Goal: Transaction & Acquisition: Purchase product/service

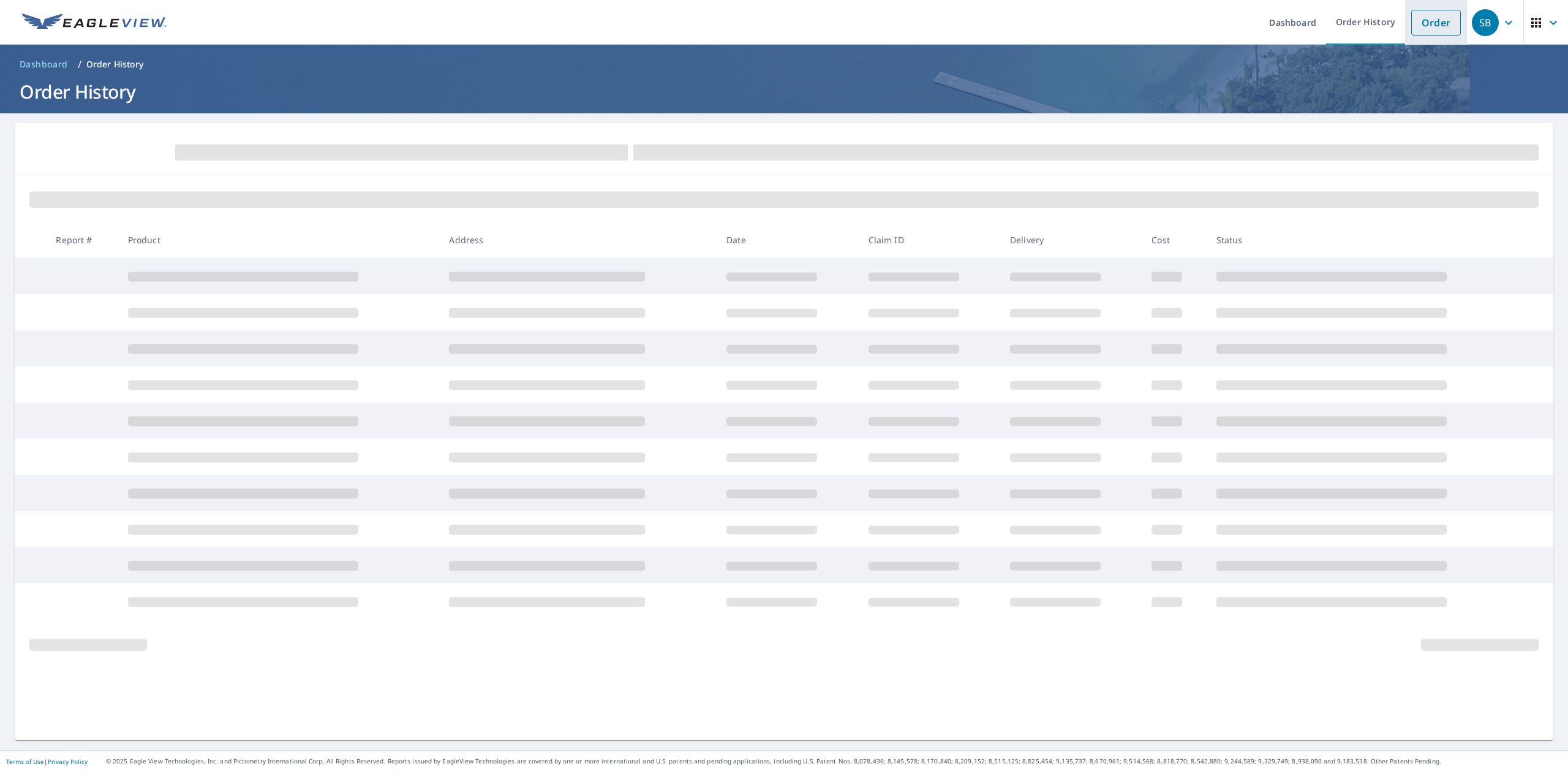
click at [1411, 23] on link "Order" at bounding box center [1435, 22] width 49 height 26
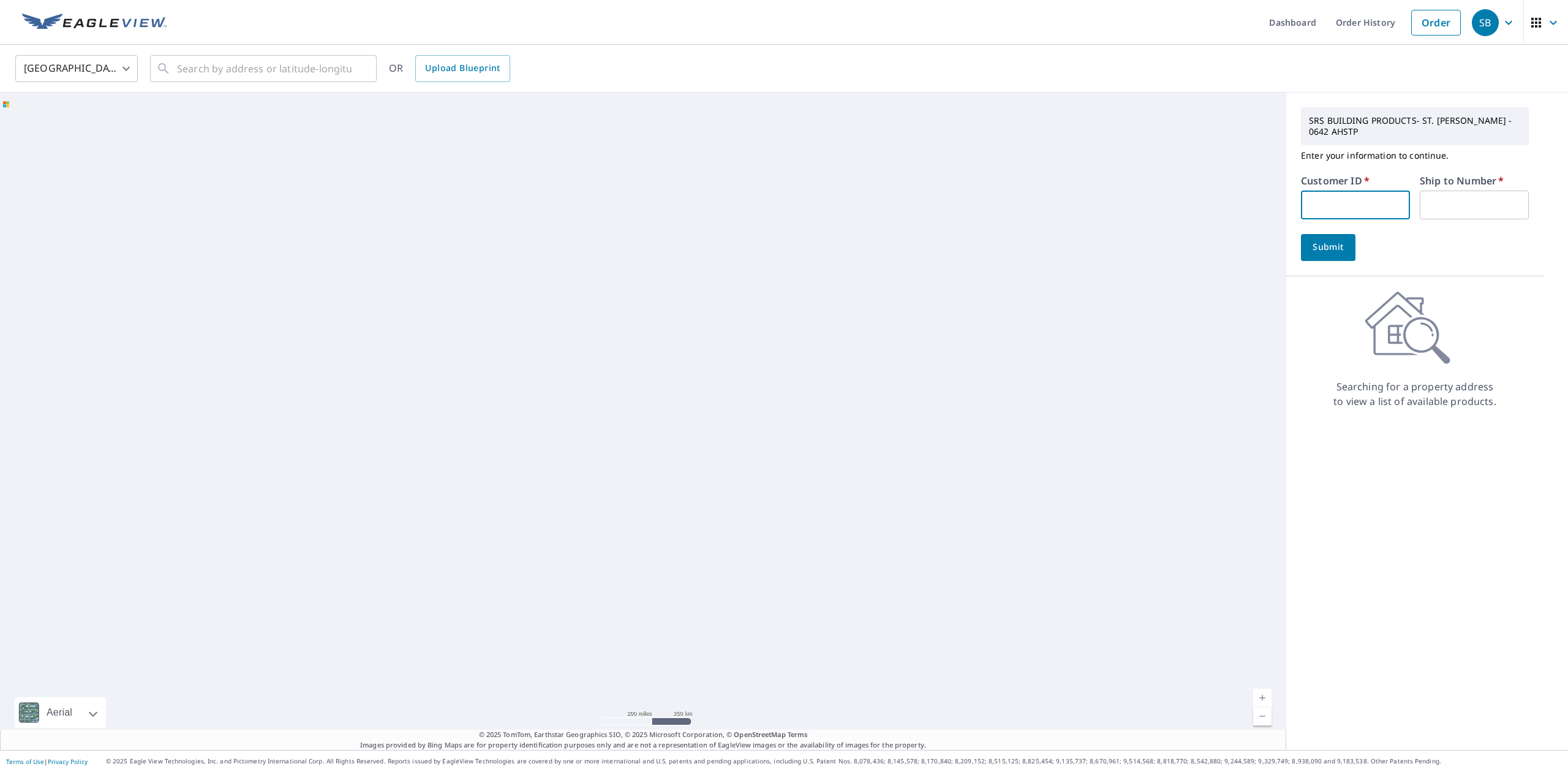
click at [1354, 214] on input "text" at bounding box center [1355, 205] width 109 height 29
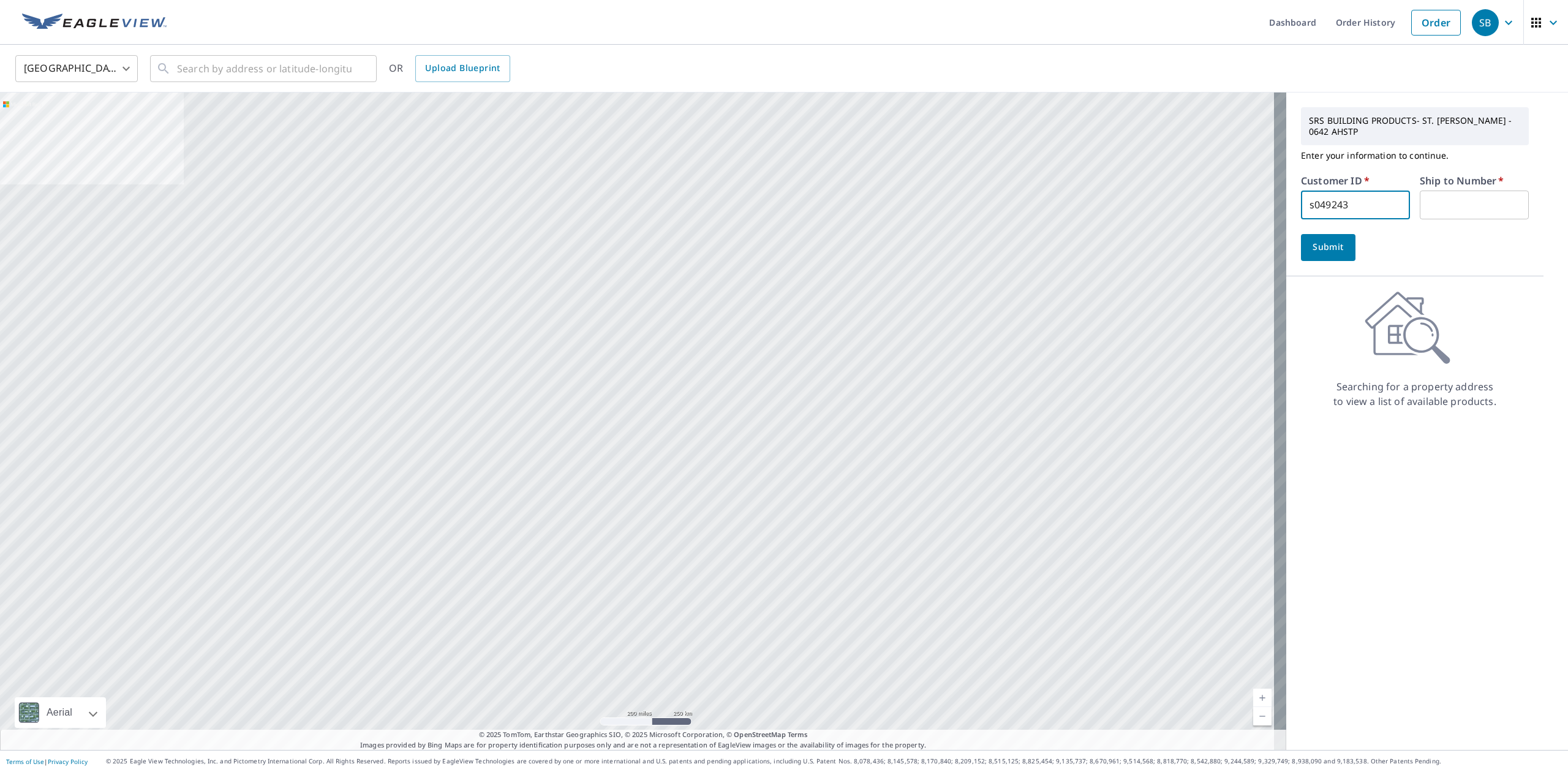
type input "s049243"
click at [1430, 207] on input "text" at bounding box center [1474, 205] width 109 height 29
type input "1"
click at [1318, 253] on span "Submit" at bounding box center [1328, 247] width 35 height 15
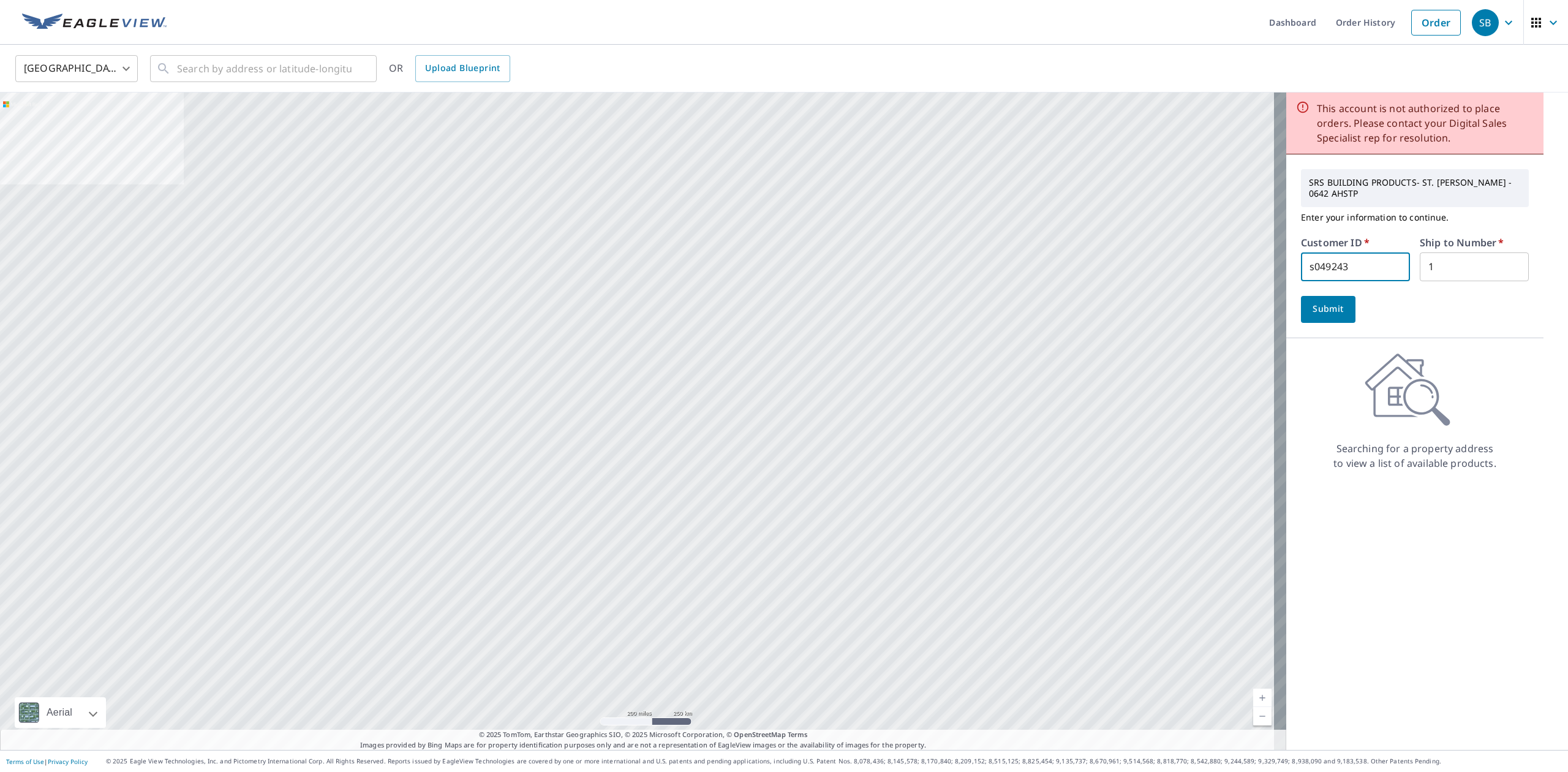
click at [1336, 267] on input "s049243" at bounding box center [1355, 267] width 109 height 29
type input "s049247"
click at [1310, 316] on span "Submit" at bounding box center [1328, 309] width 35 height 15
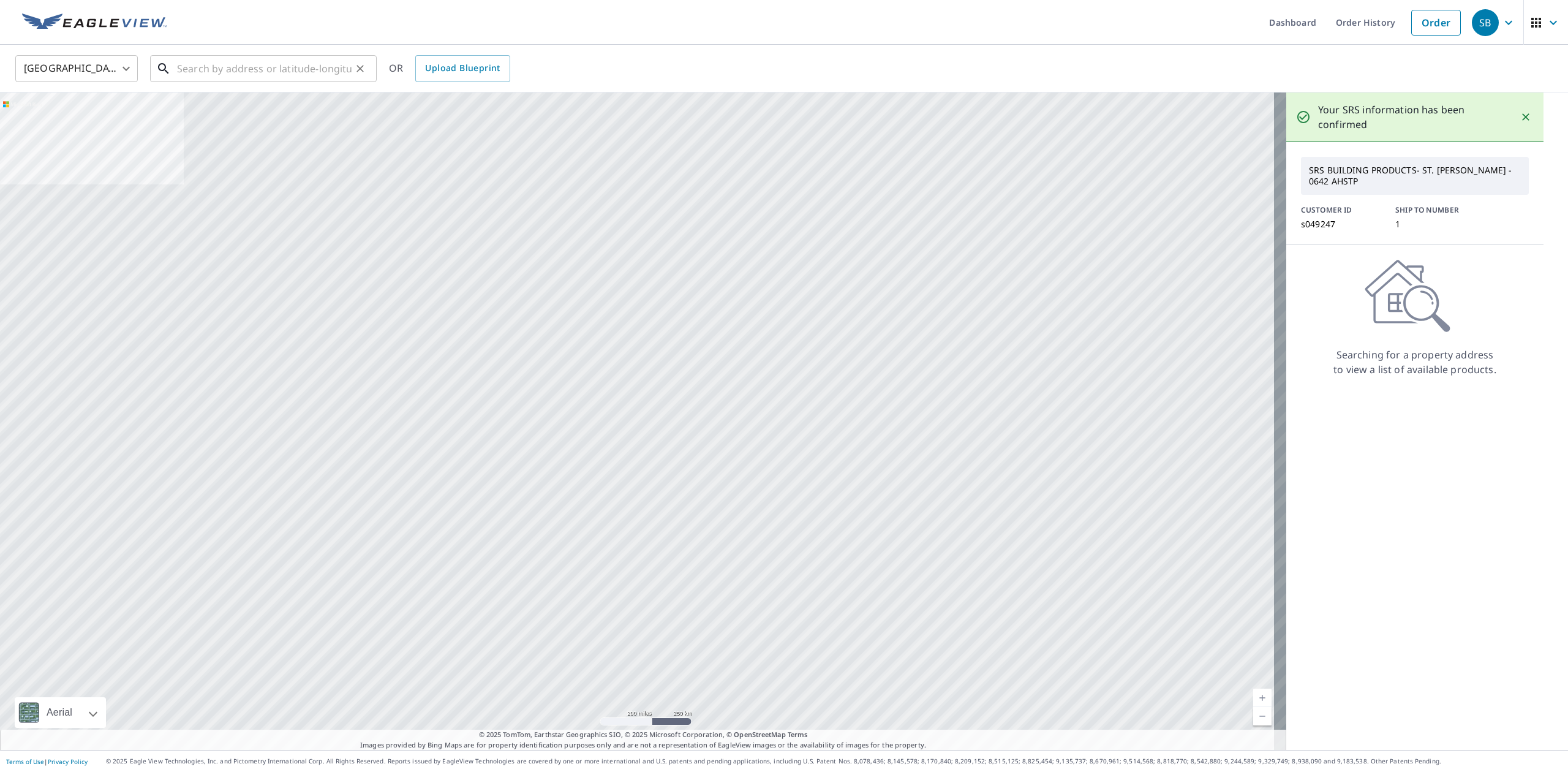
click at [216, 69] on input "text" at bounding box center [264, 68] width 175 height 34
click at [208, 113] on p "[PERSON_NAME][GEOGRAPHIC_DATA]" at bounding box center [271, 118] width 192 height 13
type input "2010 [GEOGRAPHIC_DATA][PERSON_NAME][PERSON_NAME]"
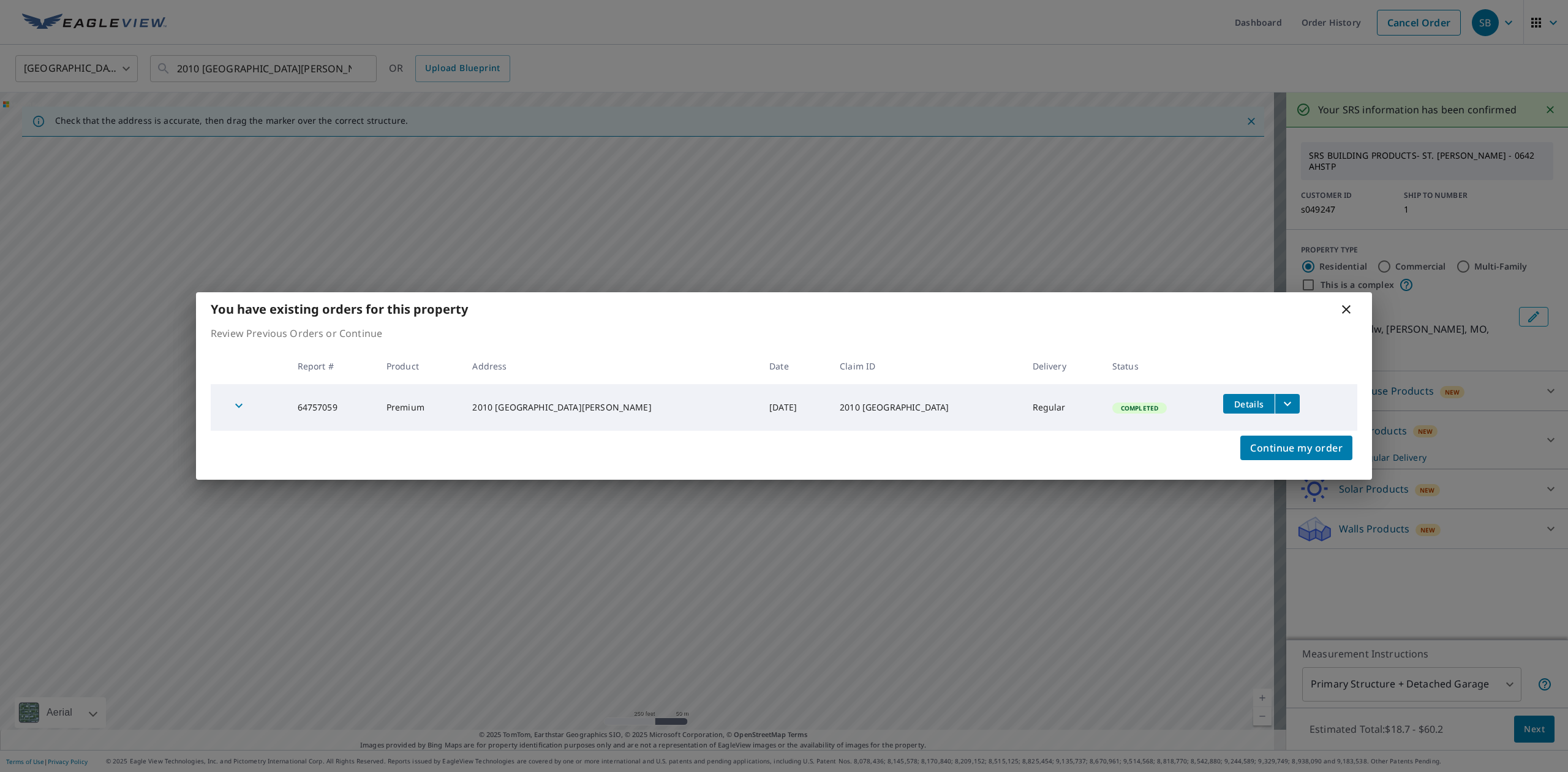
click at [1280, 407] on icon "filesDropdownBtn-64757059" at bounding box center [1287, 403] width 15 height 15
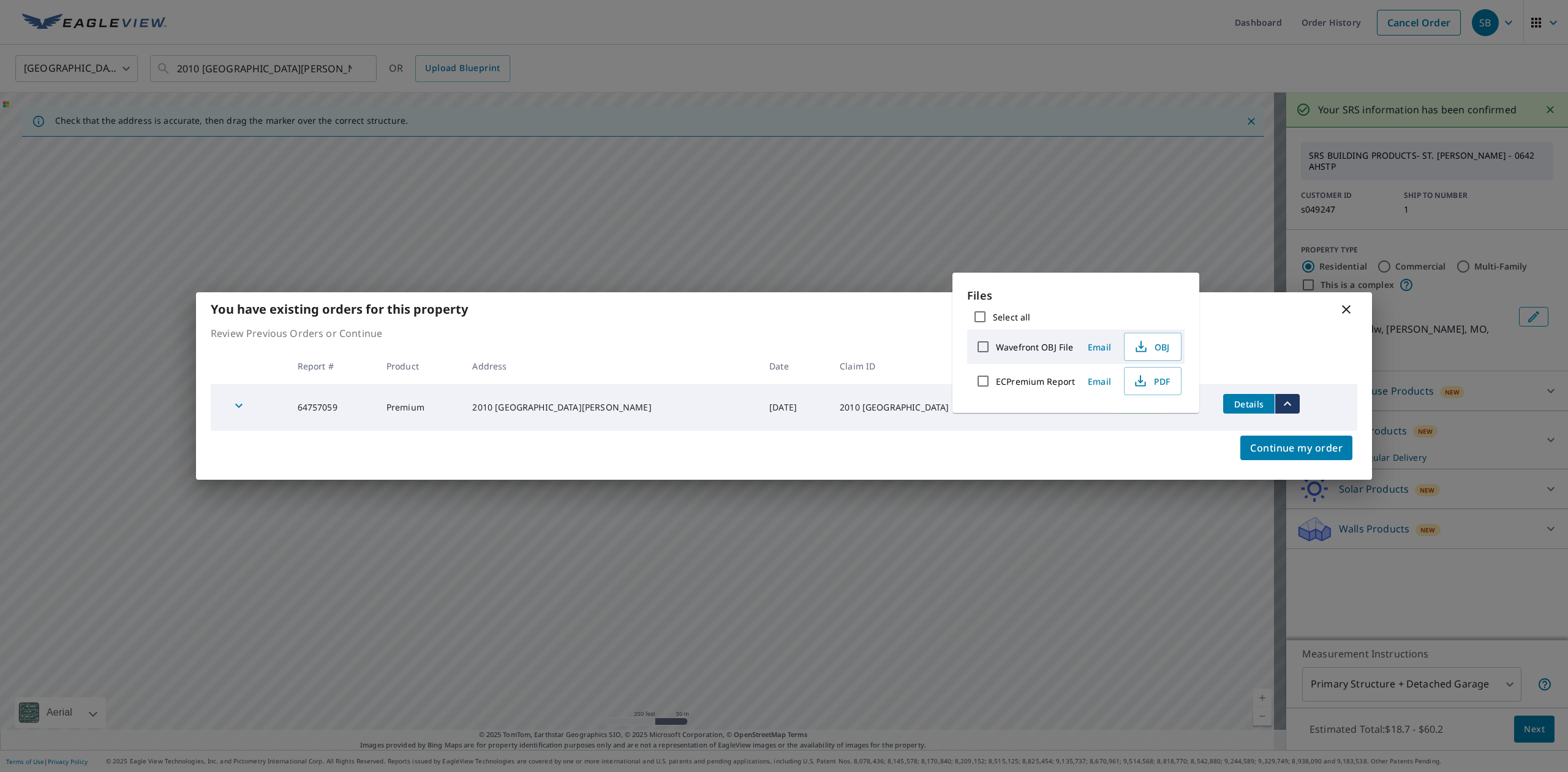
click at [983, 379] on input "ECPremium Report" at bounding box center [983, 381] width 26 height 26
checkbox input "true"
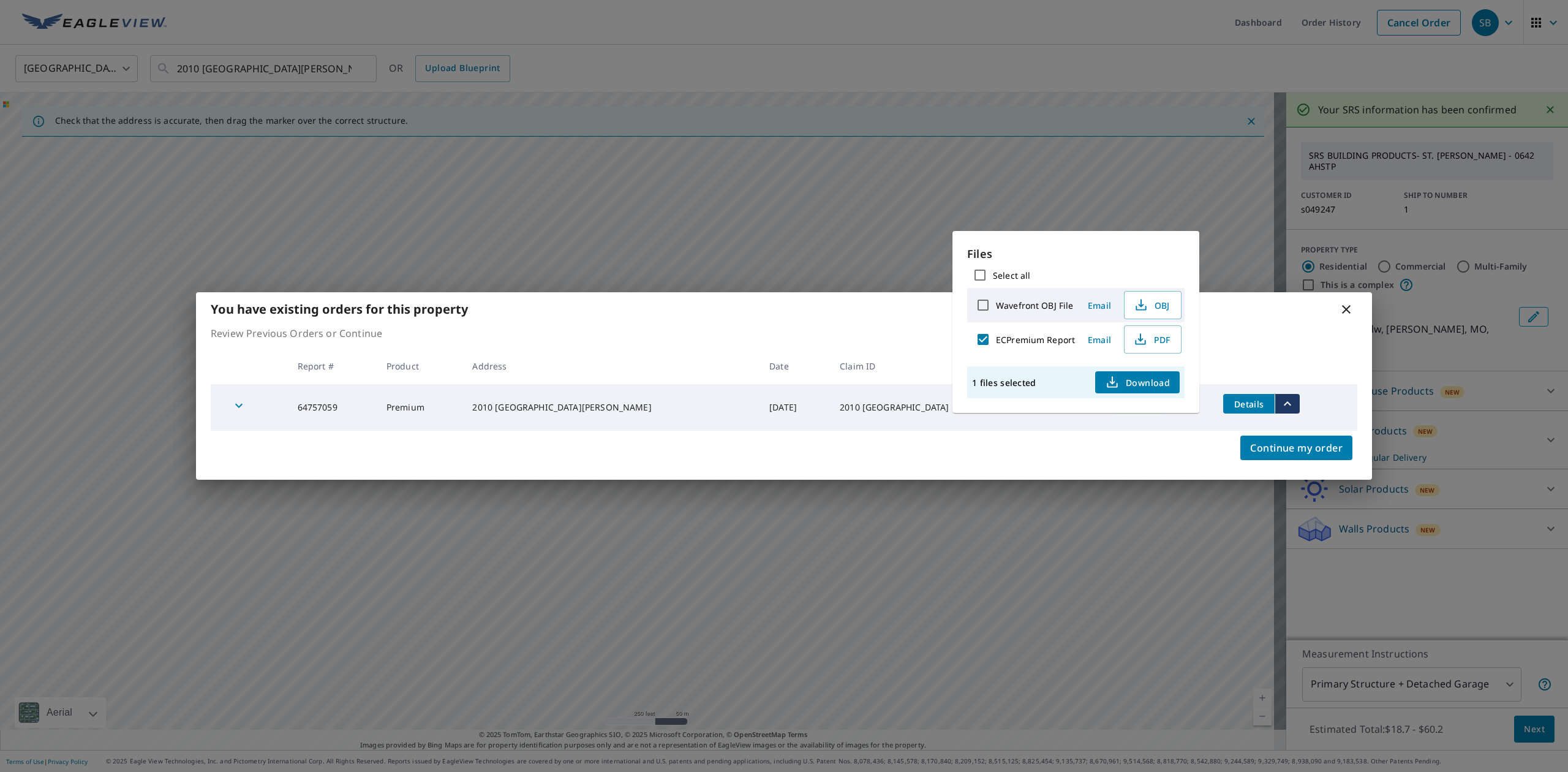
click at [1160, 380] on span "Download" at bounding box center [1137, 381] width 65 height 15
click at [1343, 309] on icon at bounding box center [1345, 309] width 15 height 15
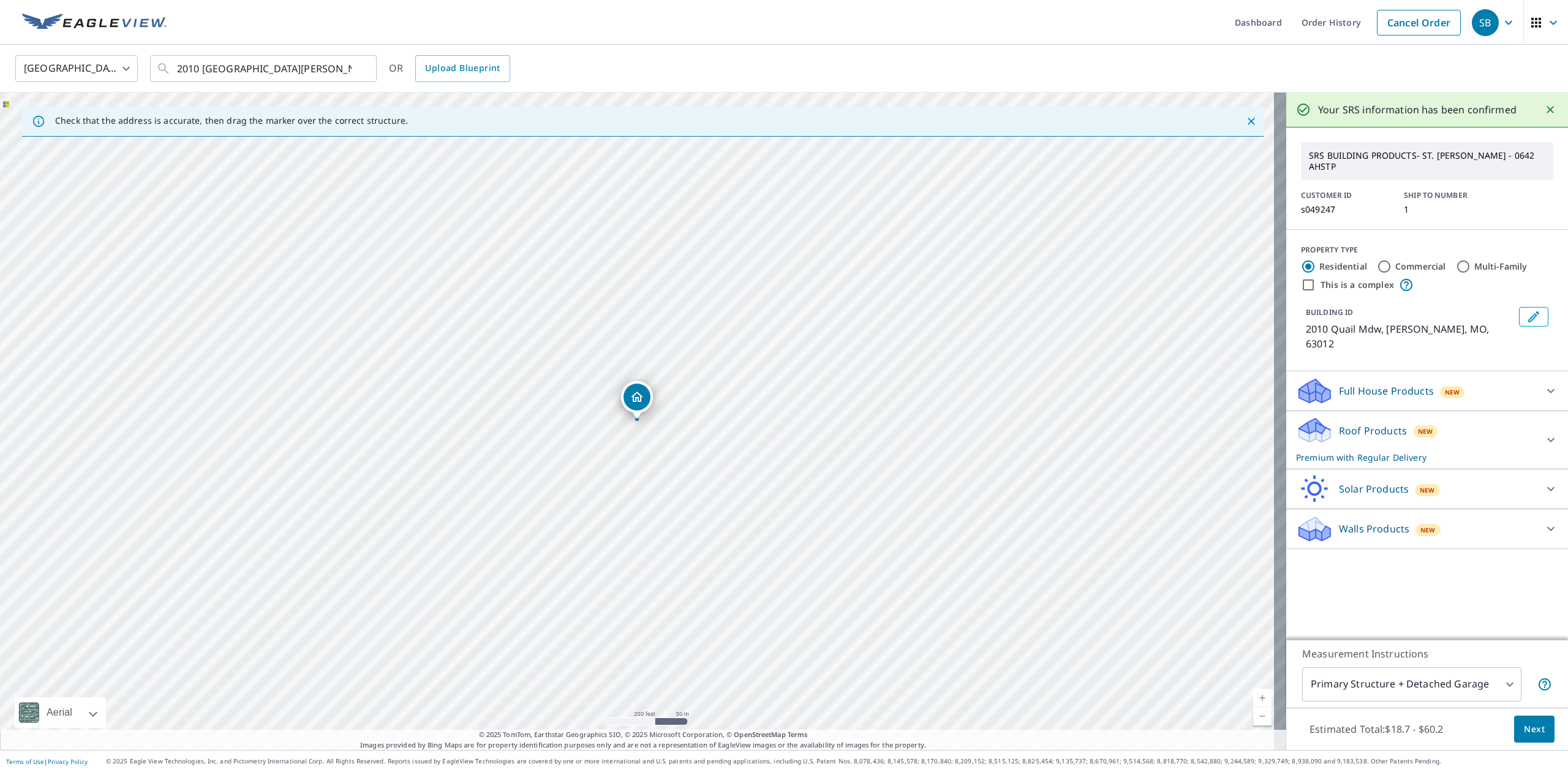
click at [1345, 384] on p "Full House Products" at bounding box center [1386, 391] width 95 height 15
click at [1365, 457] on p "Roof Products" at bounding box center [1372, 464] width 68 height 15
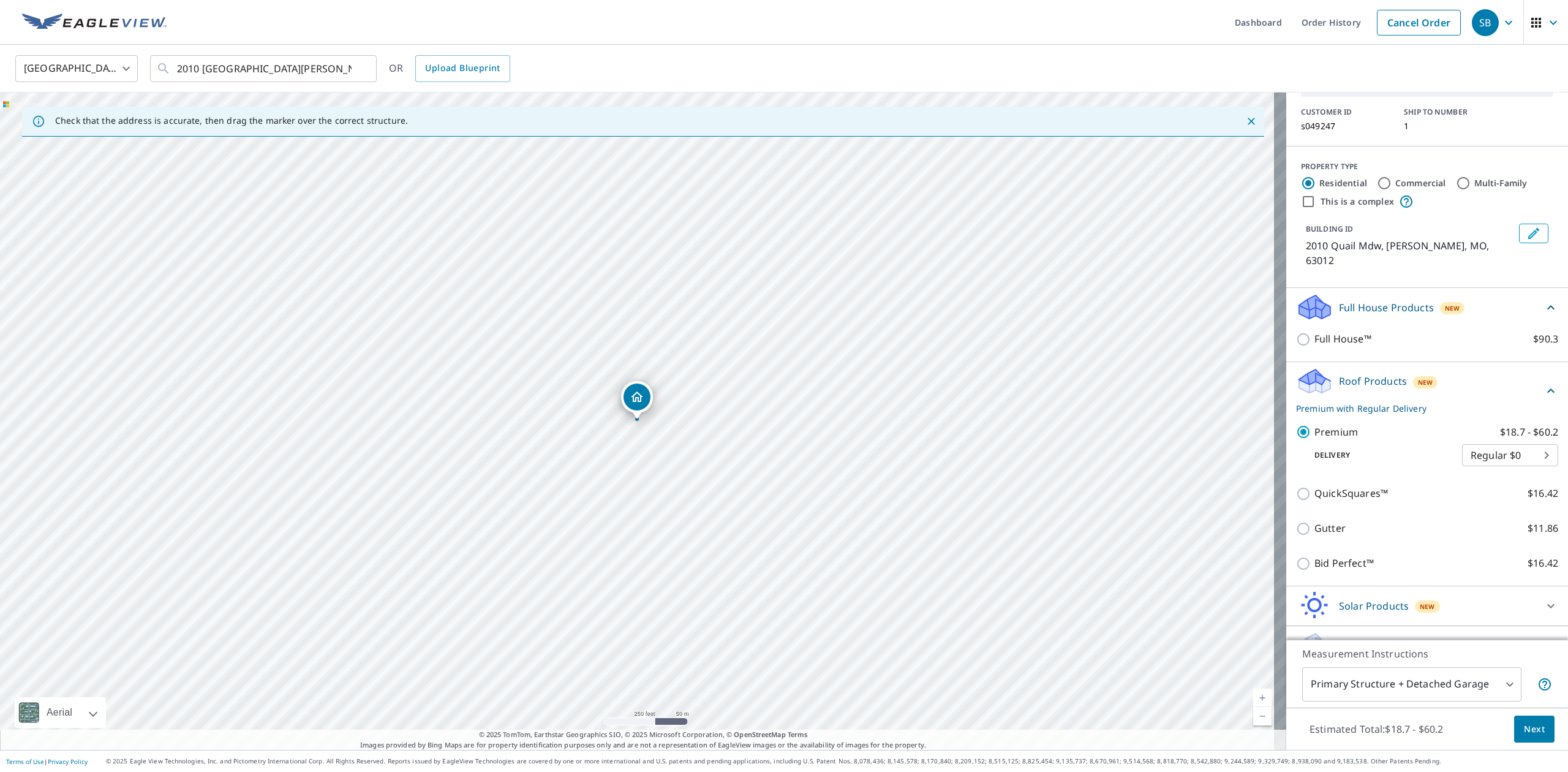
scroll to position [86, 0]
click at [1543, 635] on icon at bounding box center [1550, 642] width 15 height 15
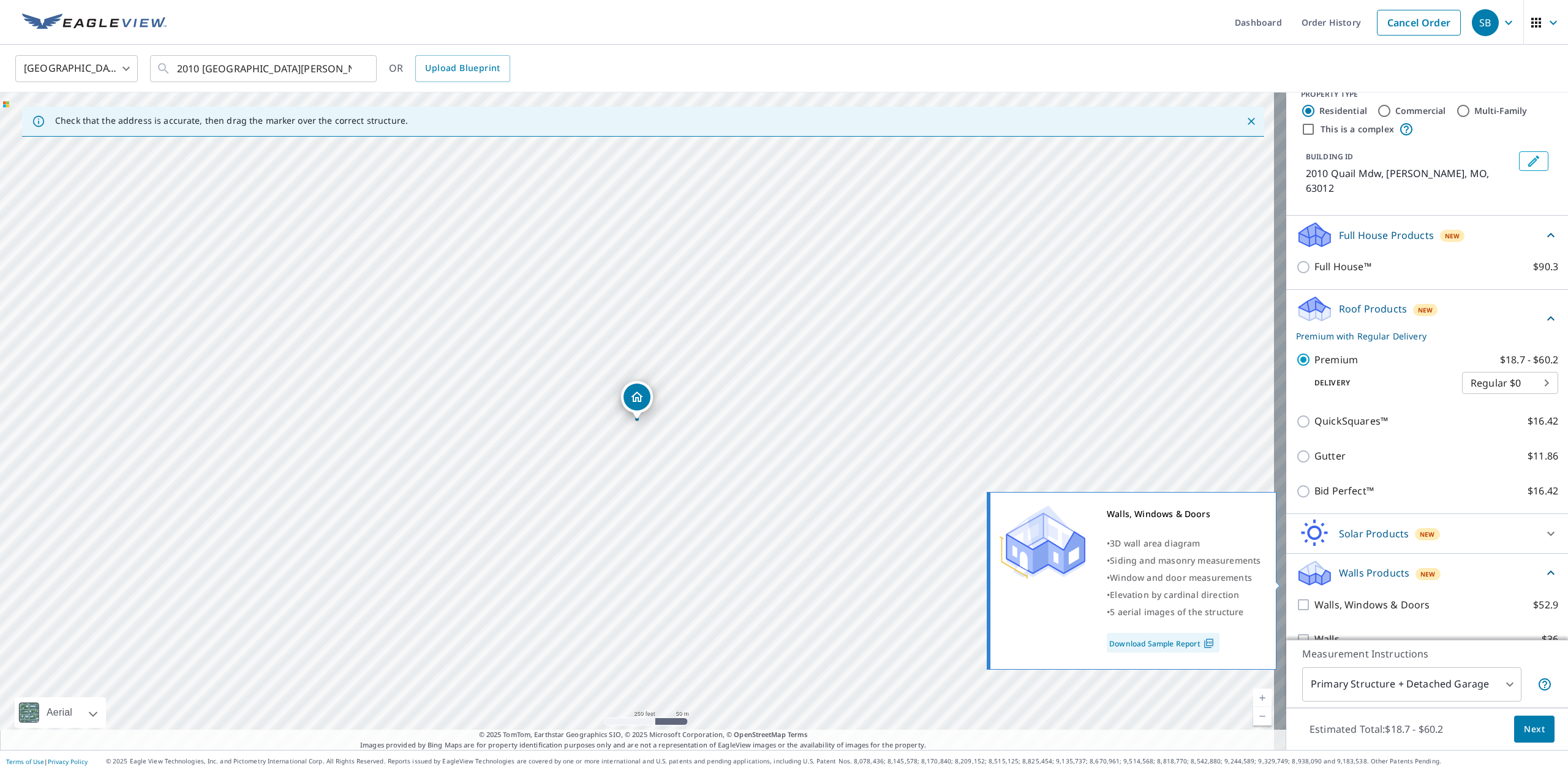
click at [1296, 597] on input "Walls, Windows & Doors $52.9" at bounding box center [1305, 604] width 18 height 15
checkbox input "true"
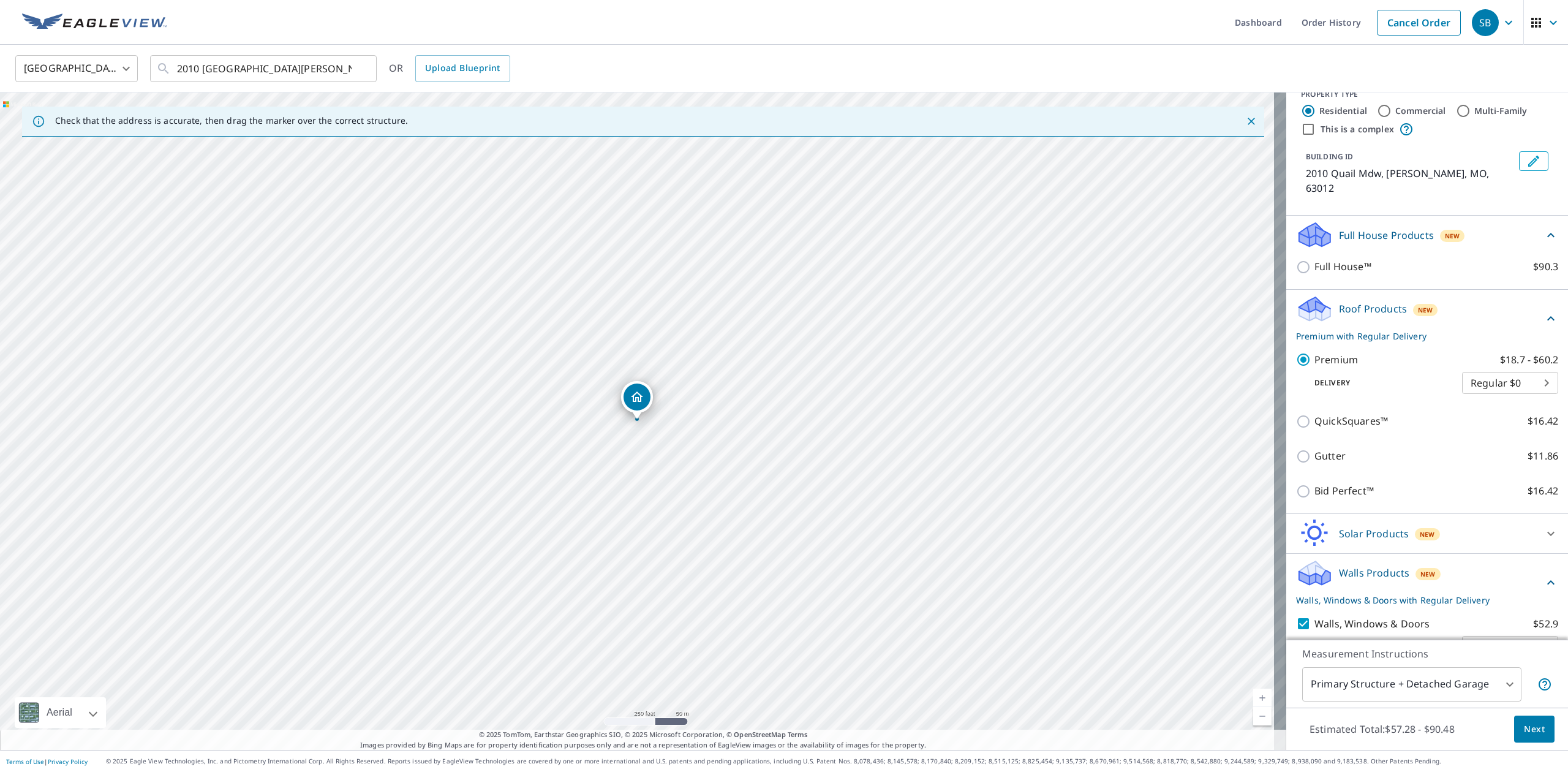
scroll to position [201, 0]
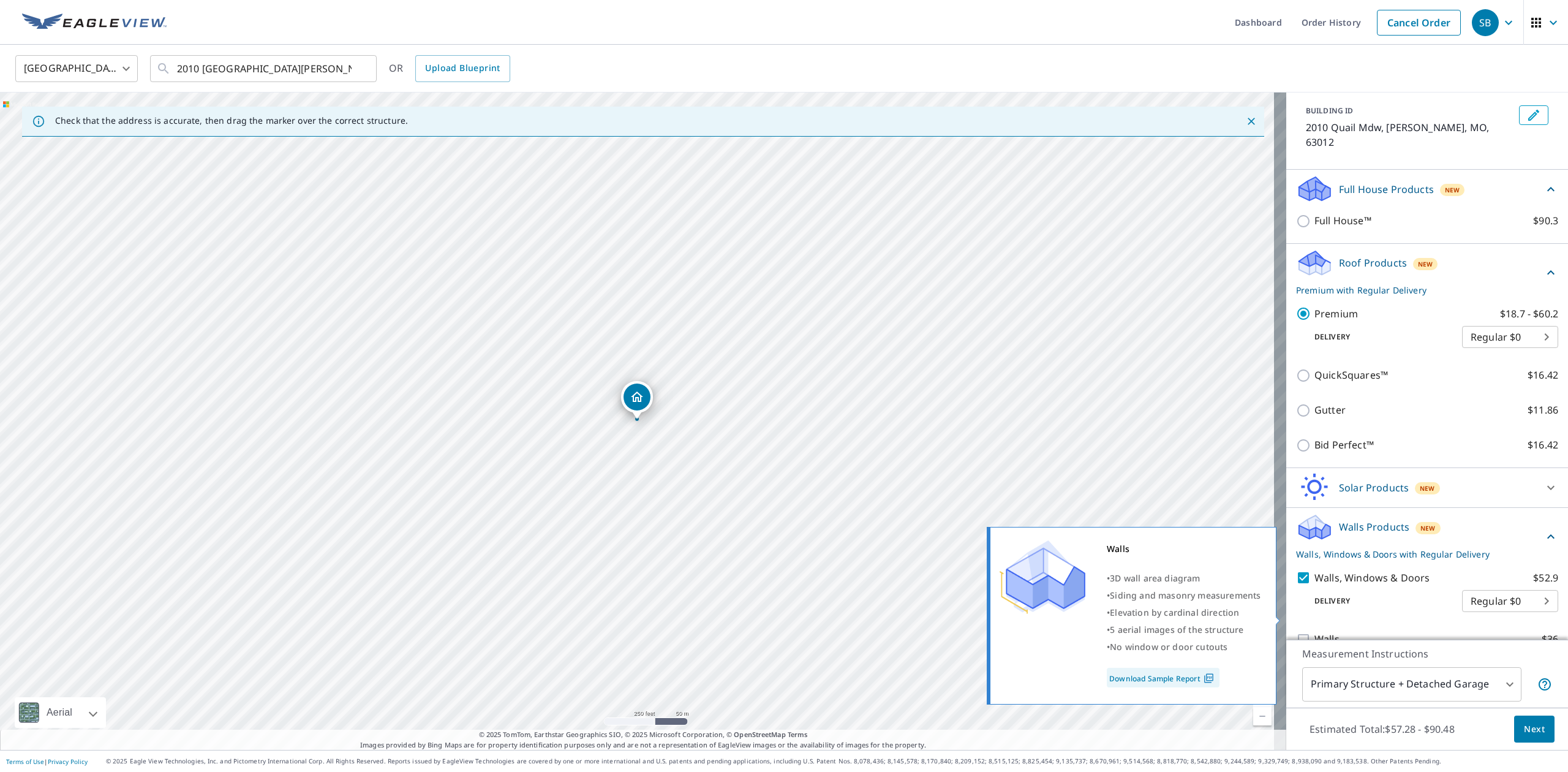
click at [1296, 632] on input "Walls $36" at bounding box center [1305, 639] width 18 height 15
checkbox input "true"
checkbox input "false"
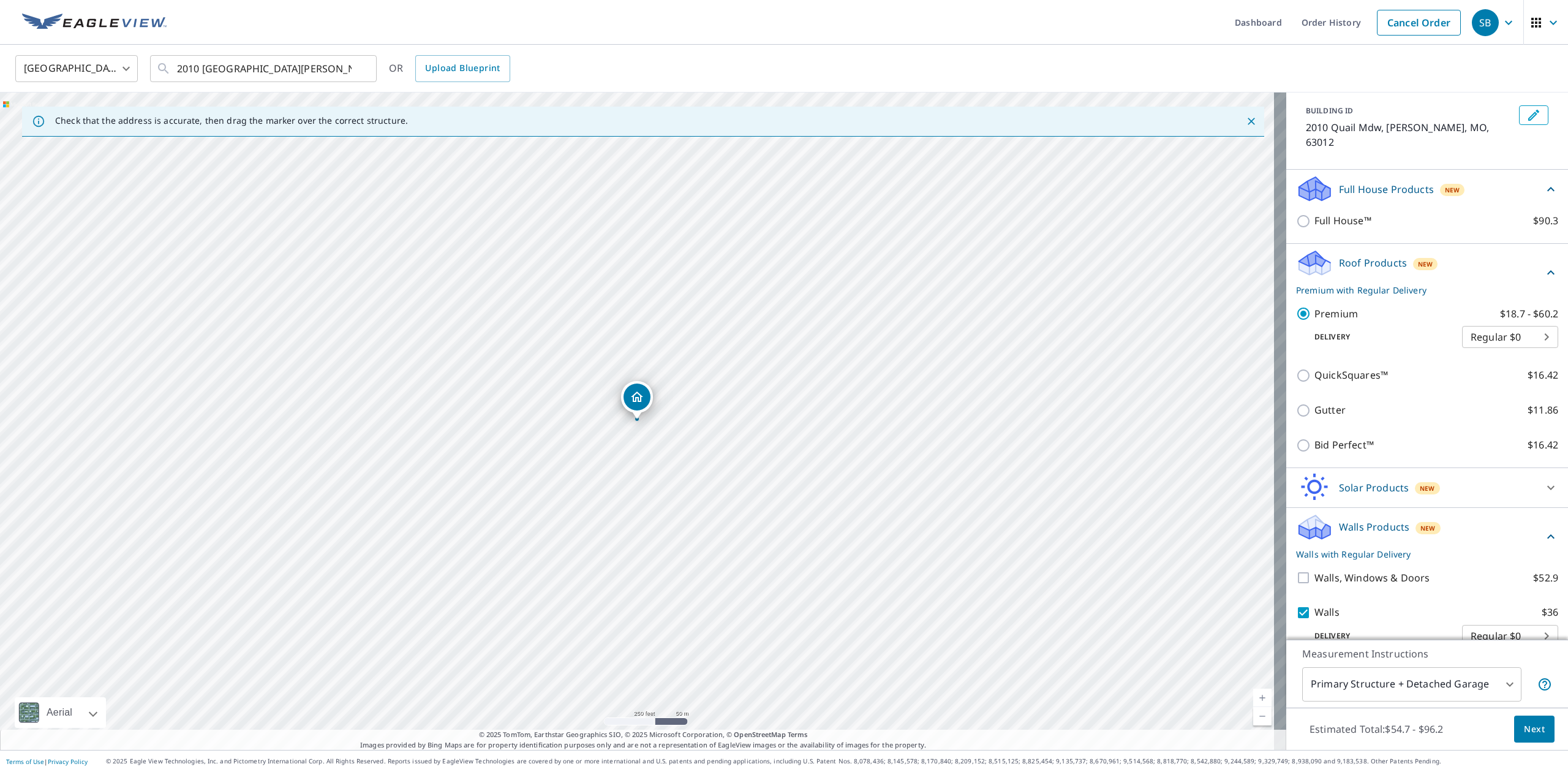
click at [1523, 726] on span "Next" at bounding box center [1534, 730] width 21 height 15
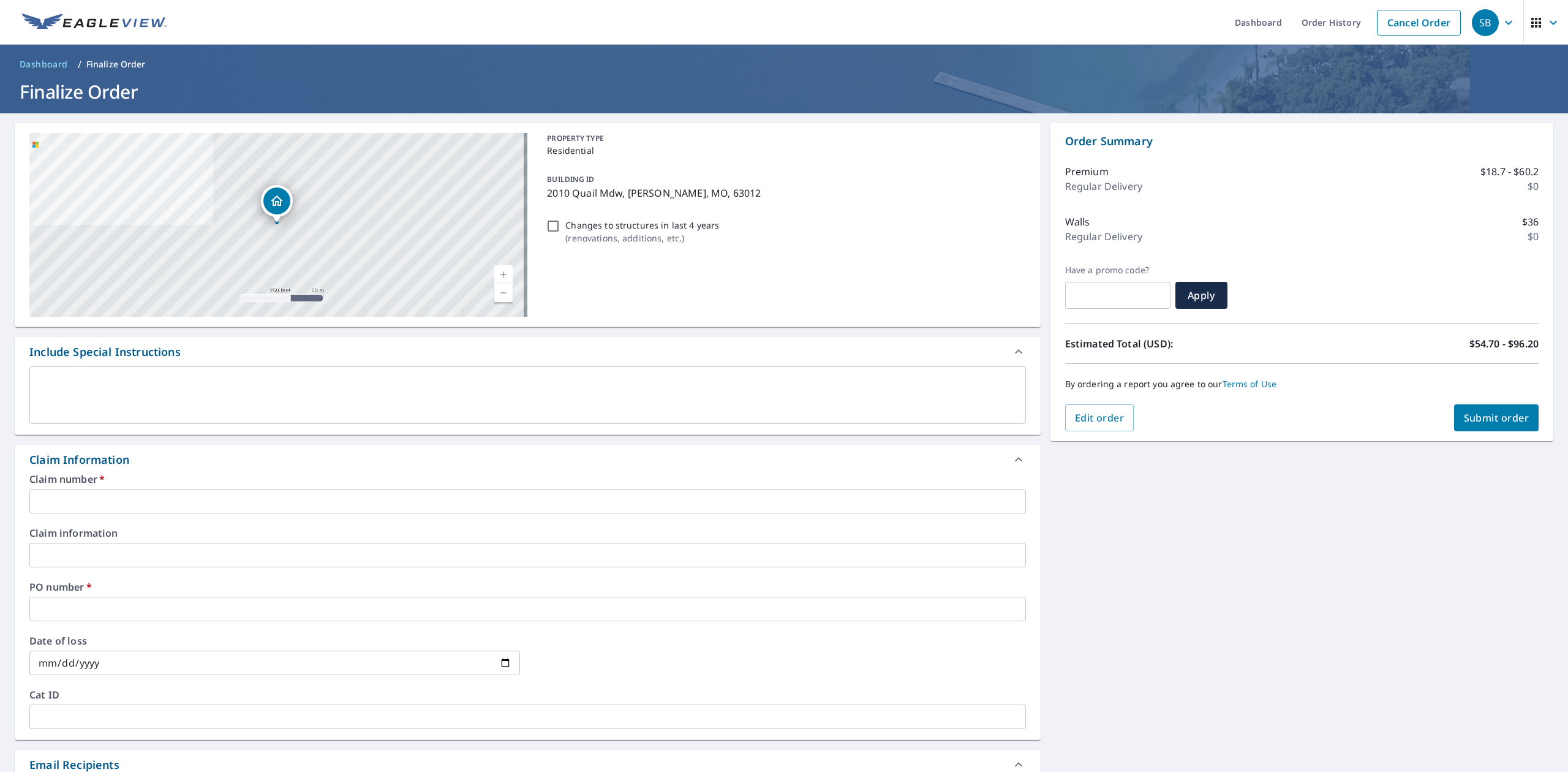
click at [235, 503] on input "text" at bounding box center [528, 501] width 997 height 24
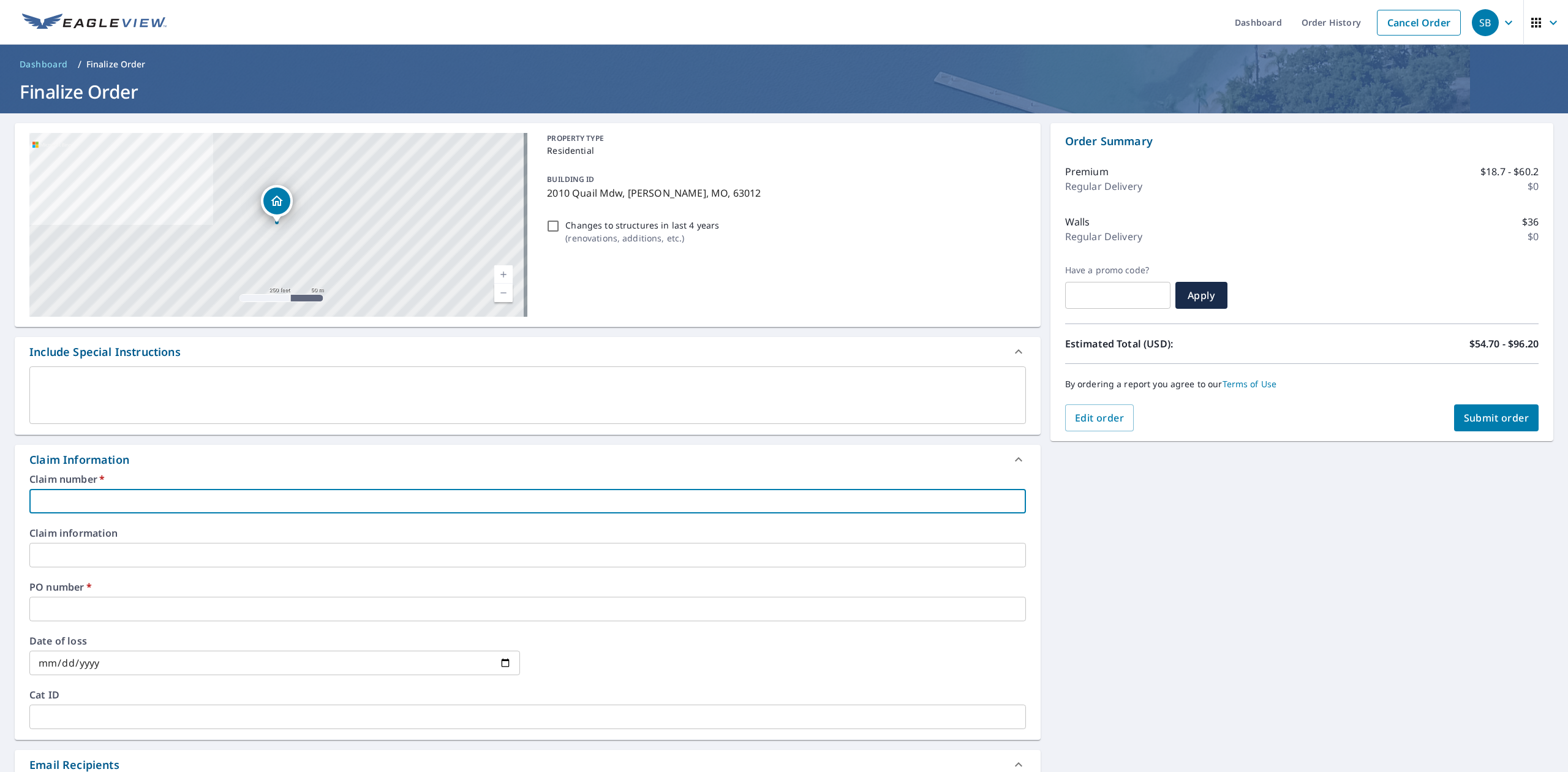
click at [145, 507] on input "text" at bounding box center [528, 501] width 997 height 24
type input "2"
checkbox input "true"
type input "21"
checkbox input "true"
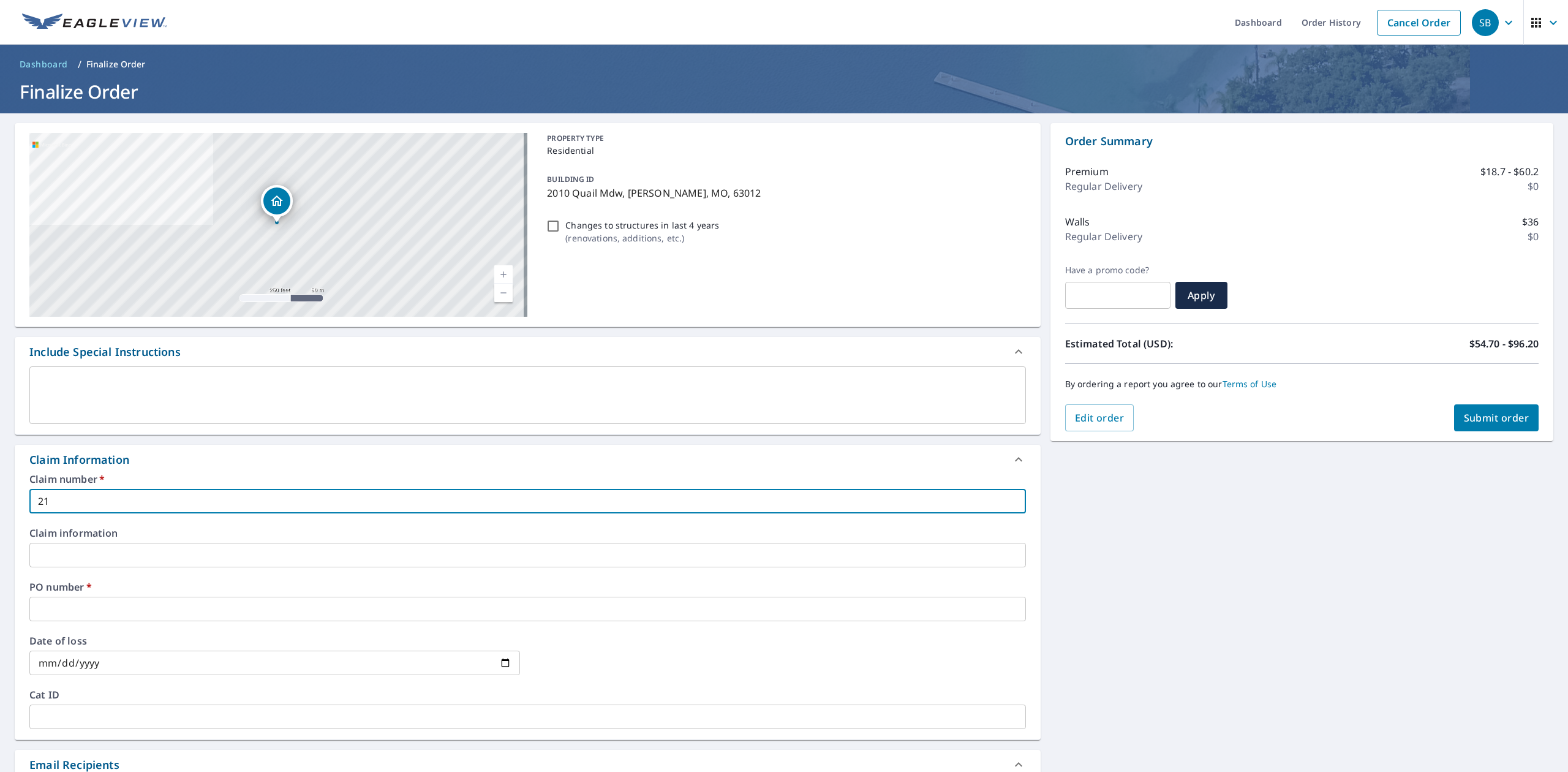
type input "210"
checkbox input "true"
type input "210"
checkbox input "true"
type input "210 Q"
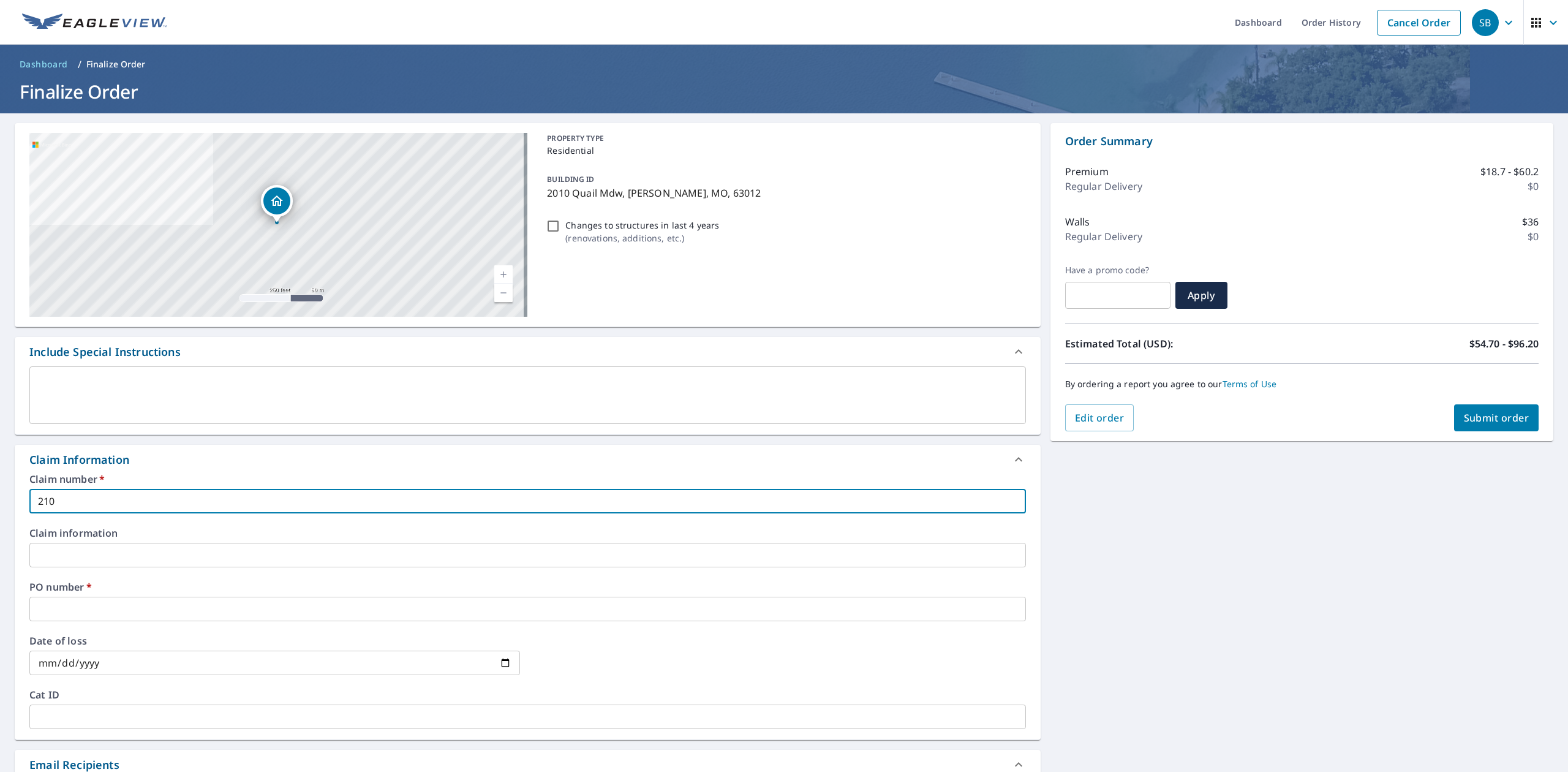
checkbox input "true"
type input "210 QU"
checkbox input "true"
type input "210 QUA"
checkbox input "true"
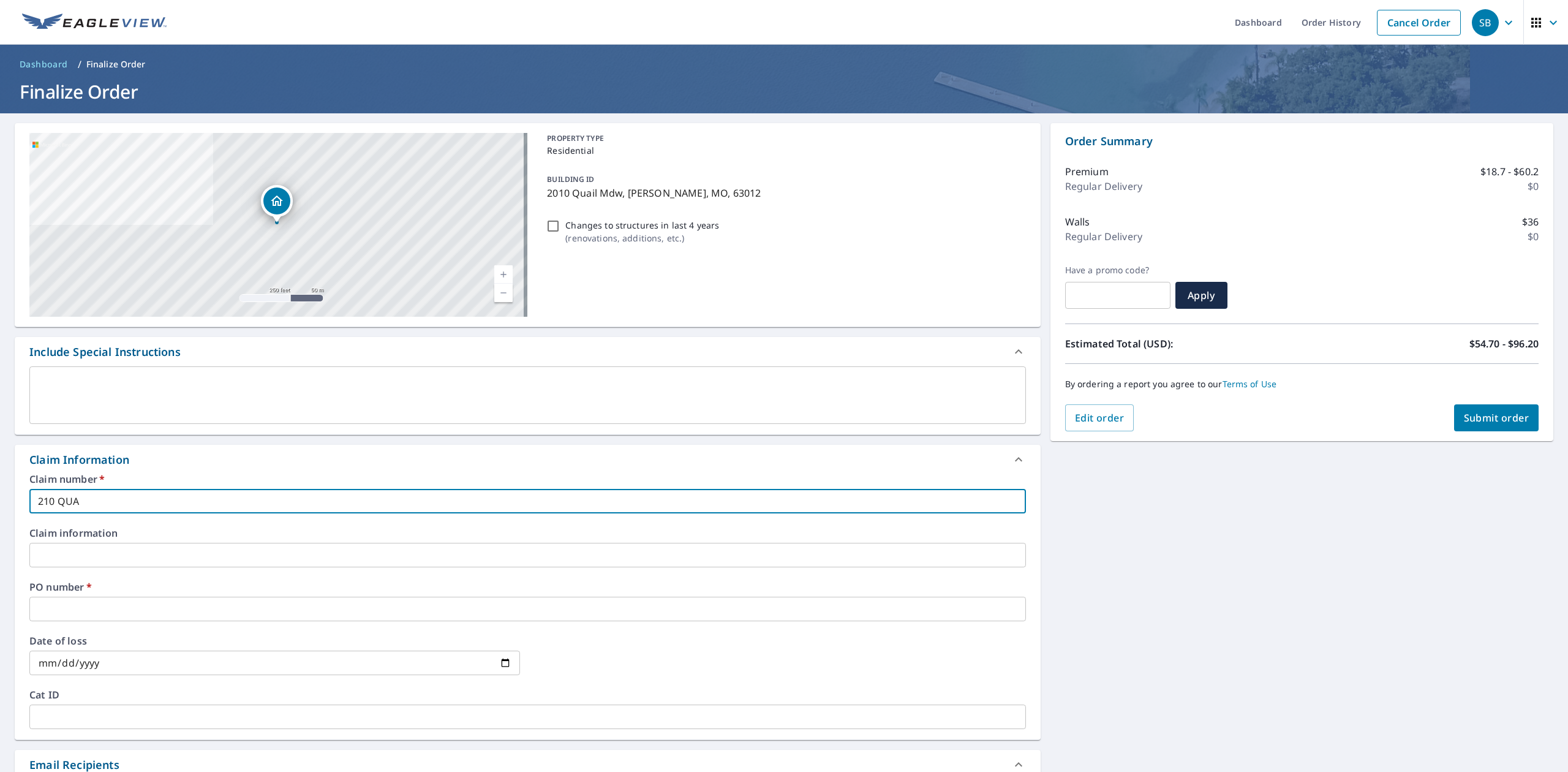
type input "210 QUAI"
checkbox input "true"
type input "210 QUAIL"
checkbox input "true"
type input "210 QUAIL"
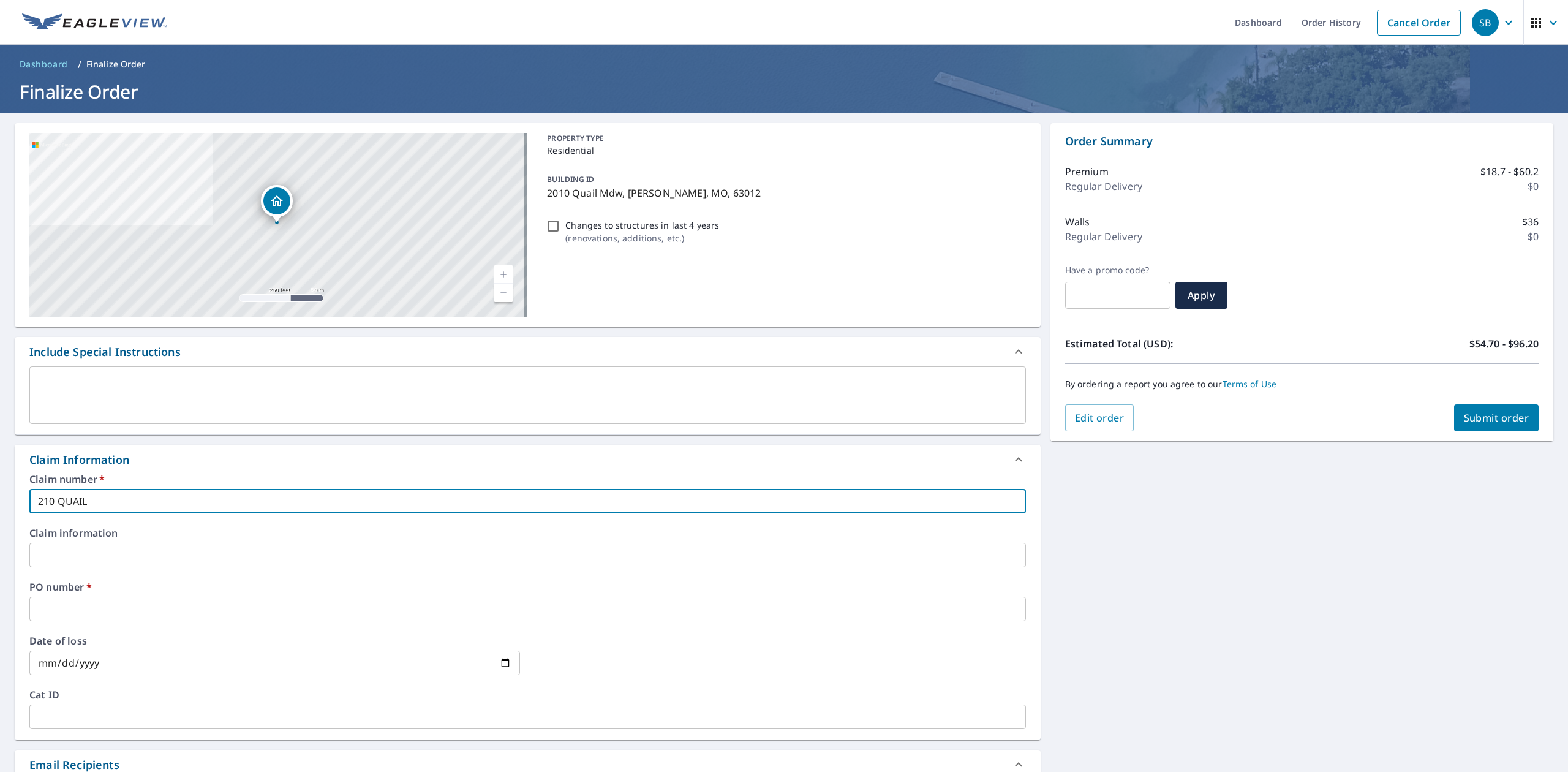
checkbox input "true"
type input "210 QUAIL M"
checkbox input "true"
type input "[GEOGRAPHIC_DATA]"
checkbox input "true"
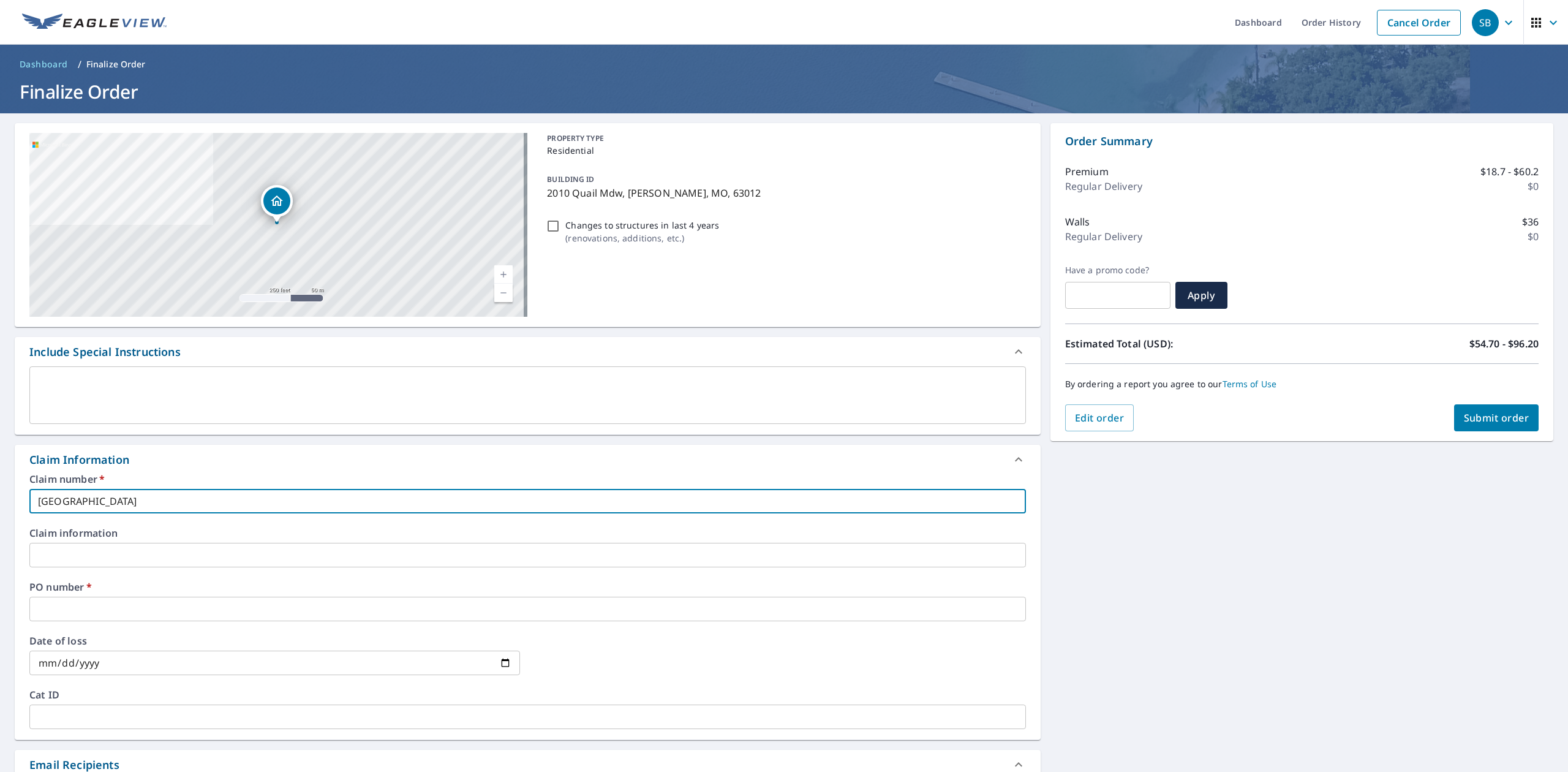
type input "[GEOGRAPHIC_DATA]"
checkbox input "true"
type input "[GEOGRAPHIC_DATA]"
click at [130, 613] on input "text" at bounding box center [528, 608] width 997 height 24
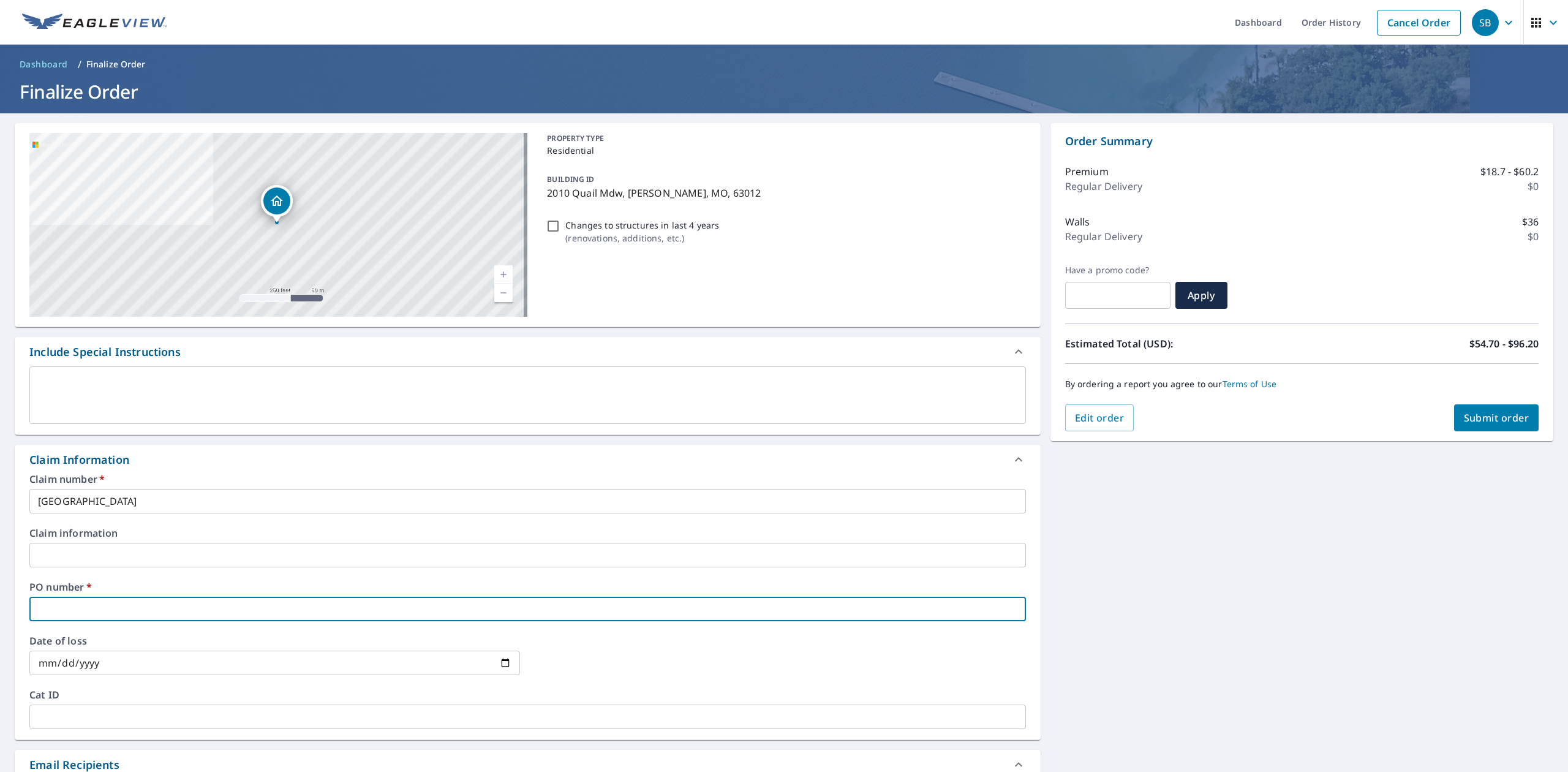
type input "2"
checkbox input "true"
type input "20"
checkbox input "true"
type input "2"
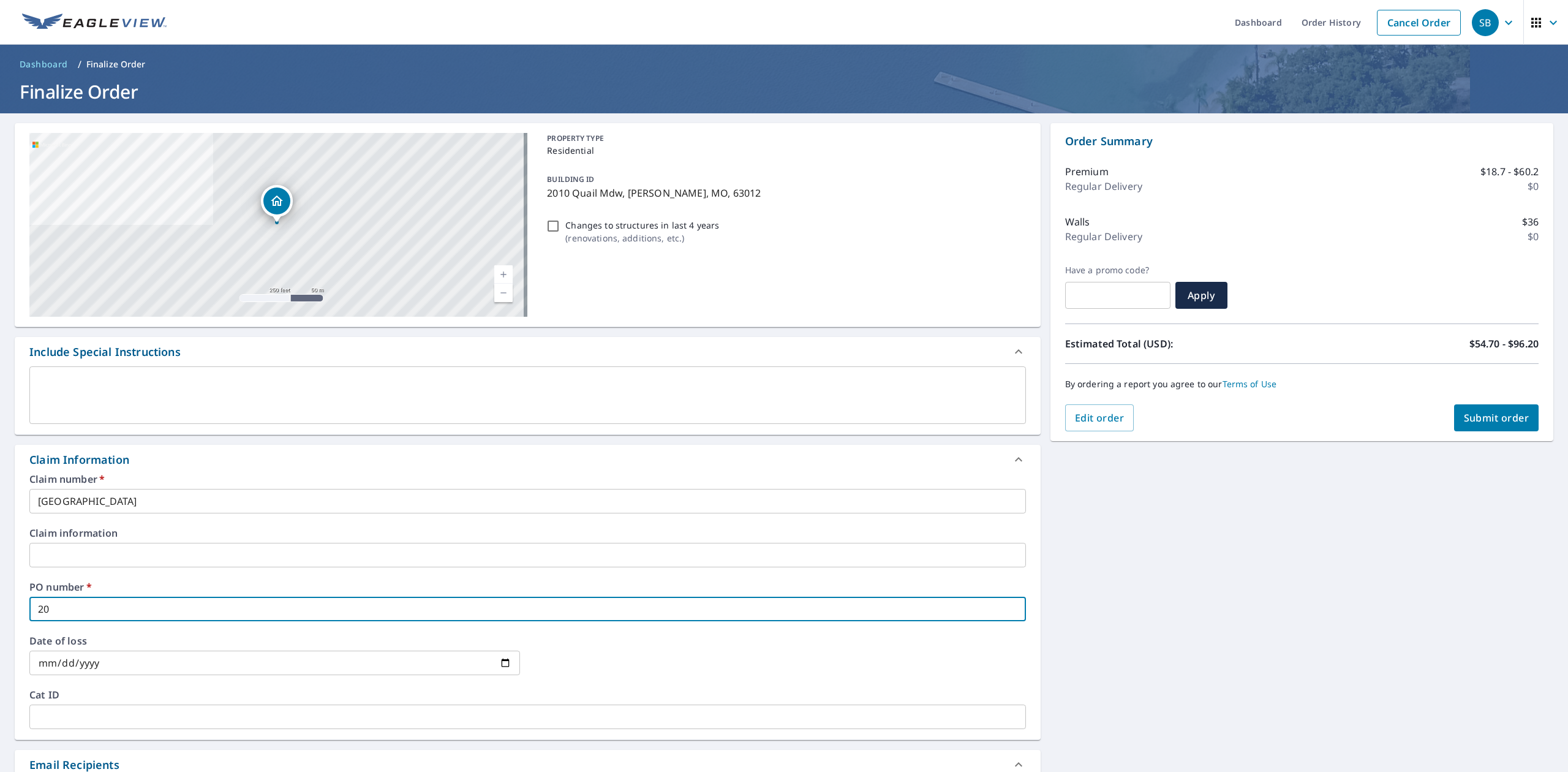
checkbox input "true"
type input "21"
checkbox input "true"
type input "210"
checkbox input "true"
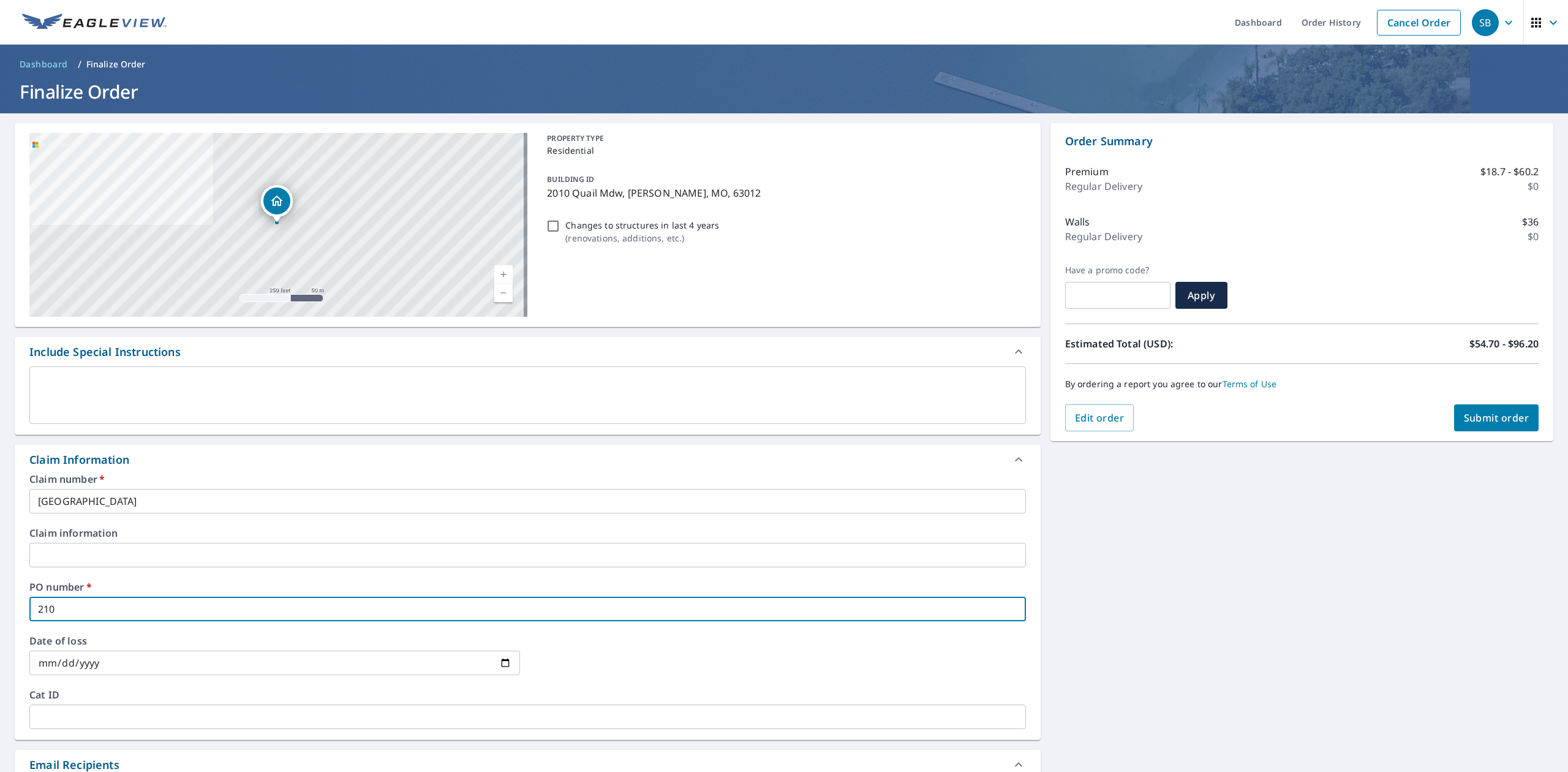
type input "210"
checkbox input "true"
type input "210 Q"
checkbox input "true"
type input "210 QU"
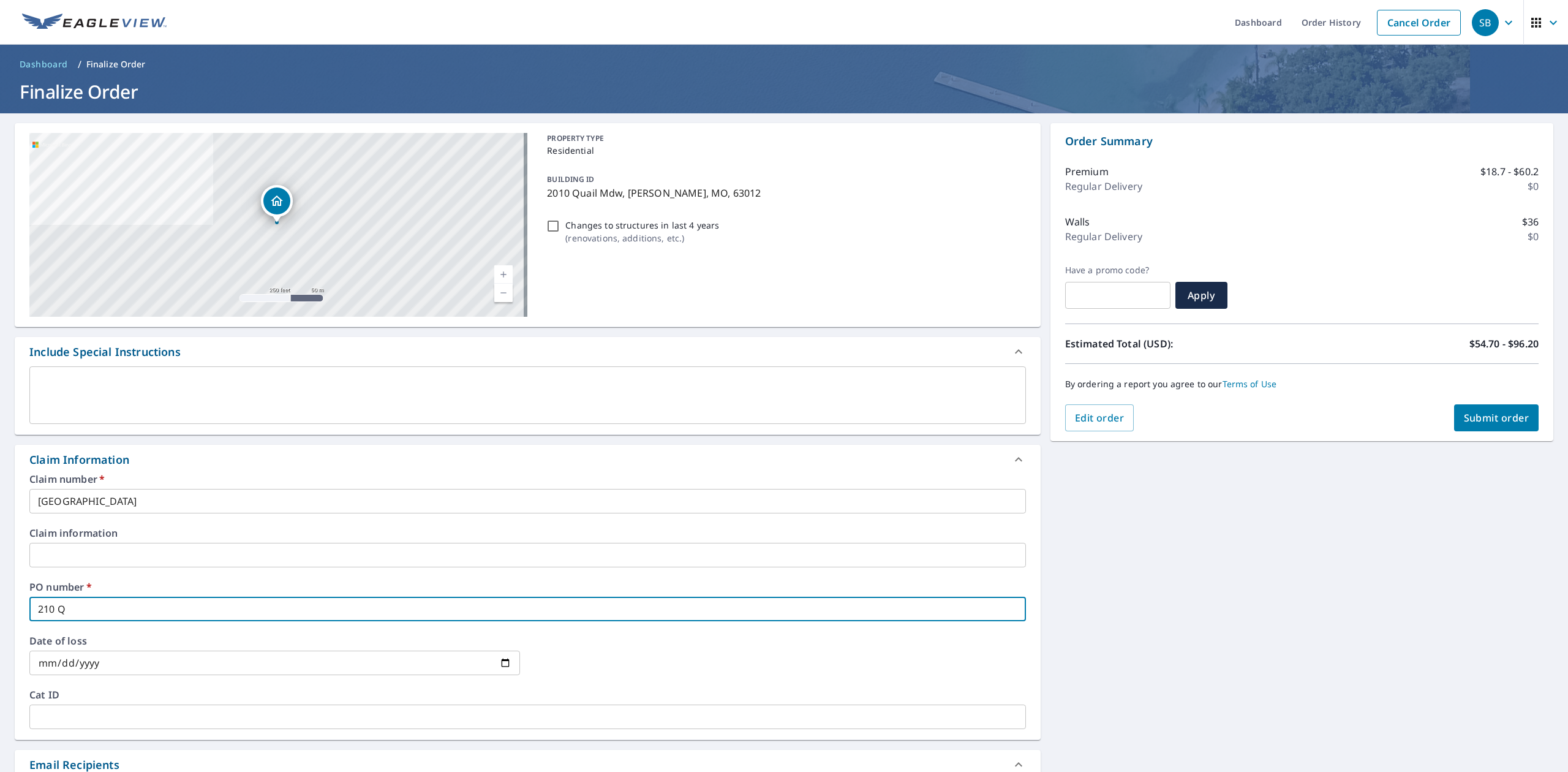
checkbox input "true"
type input "210 QUA"
checkbox input "true"
type input "210 QUAI"
checkbox input "true"
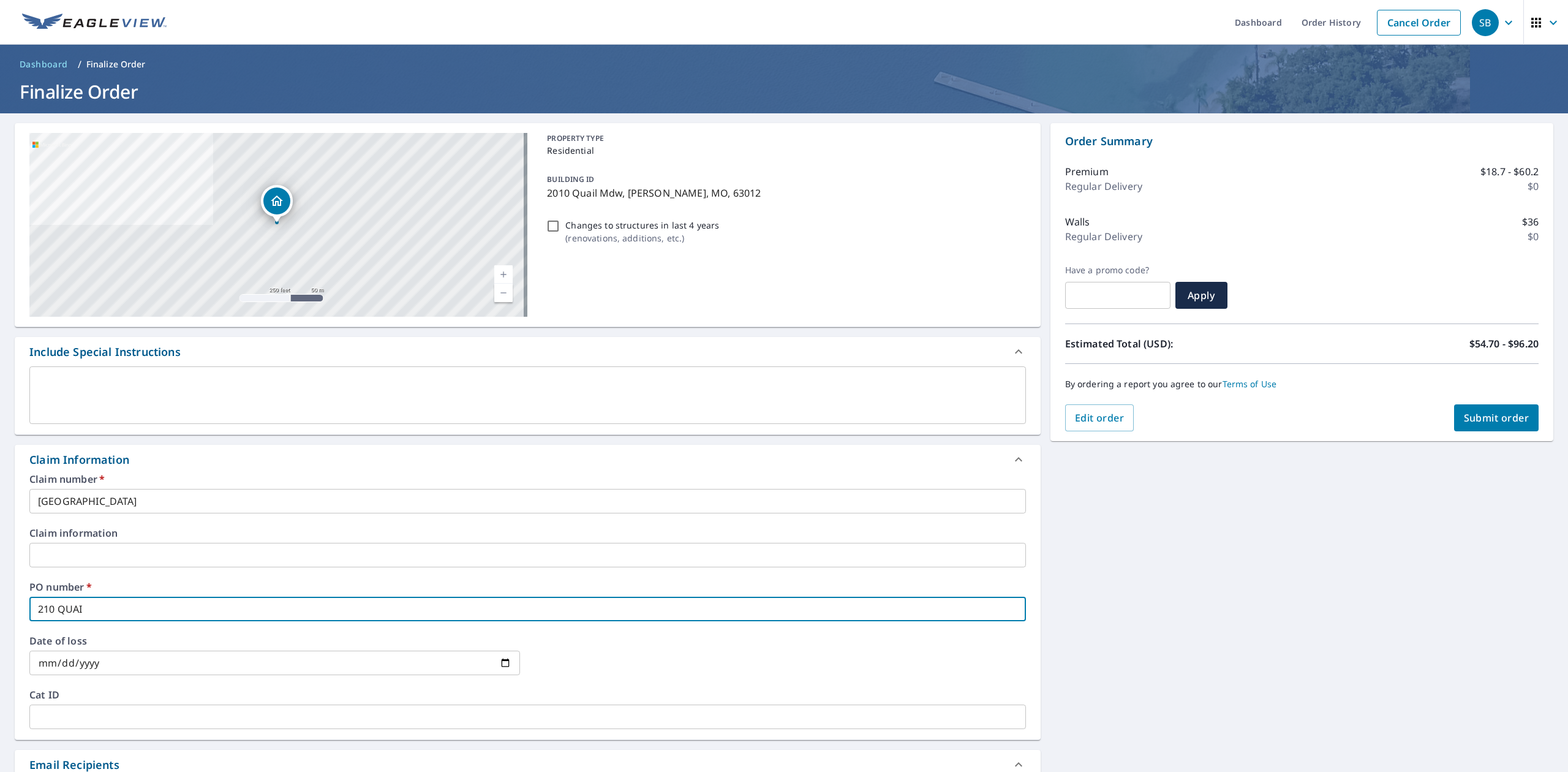
type input "210 QUAIL"
checkbox input "true"
type input "210 QUAIL"
checkbox input "true"
type input "210 QUAIL M"
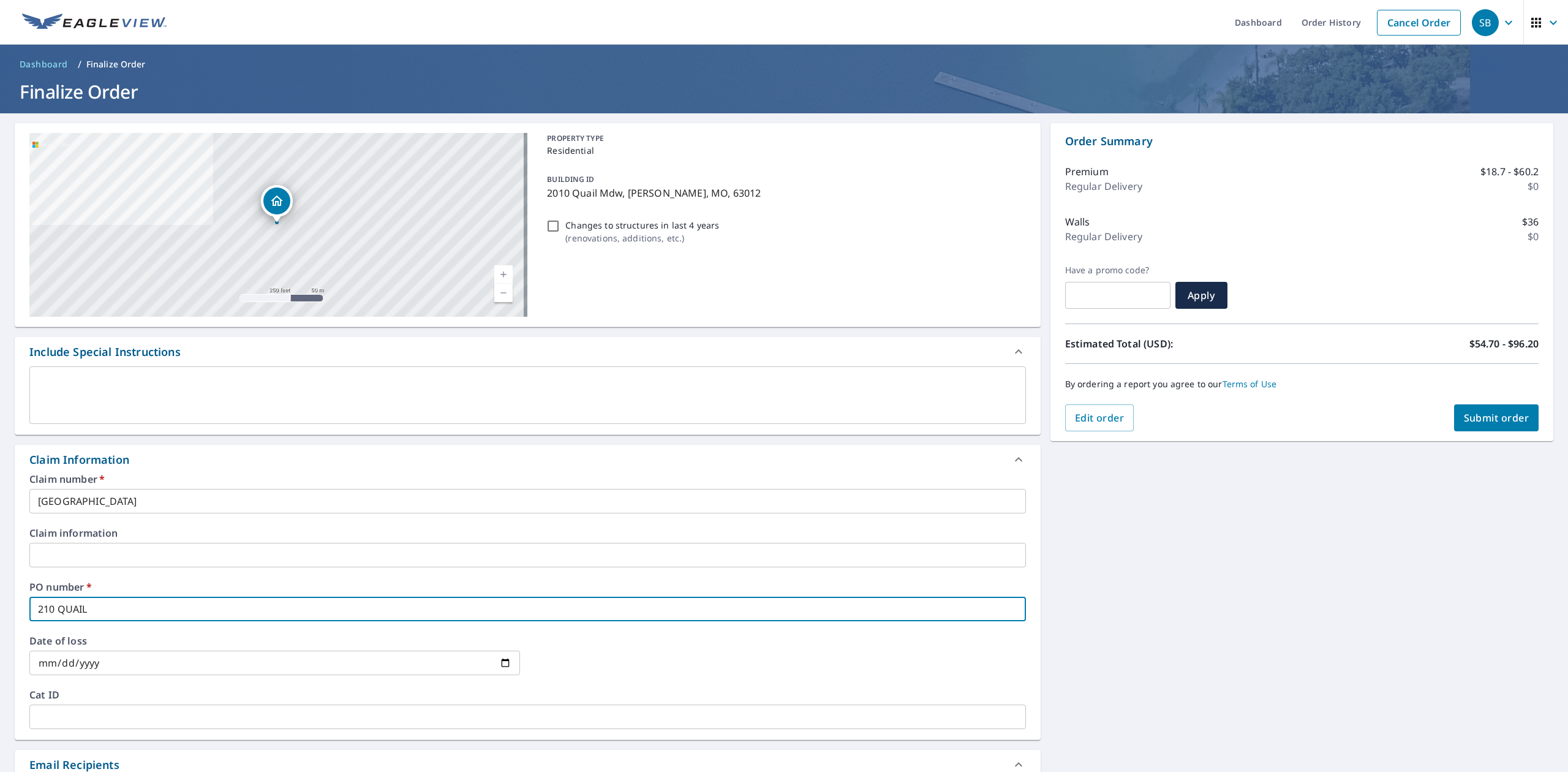
checkbox input "true"
type input "[GEOGRAPHIC_DATA]"
checkbox input "true"
type input "[GEOGRAPHIC_DATA]"
checkbox input "true"
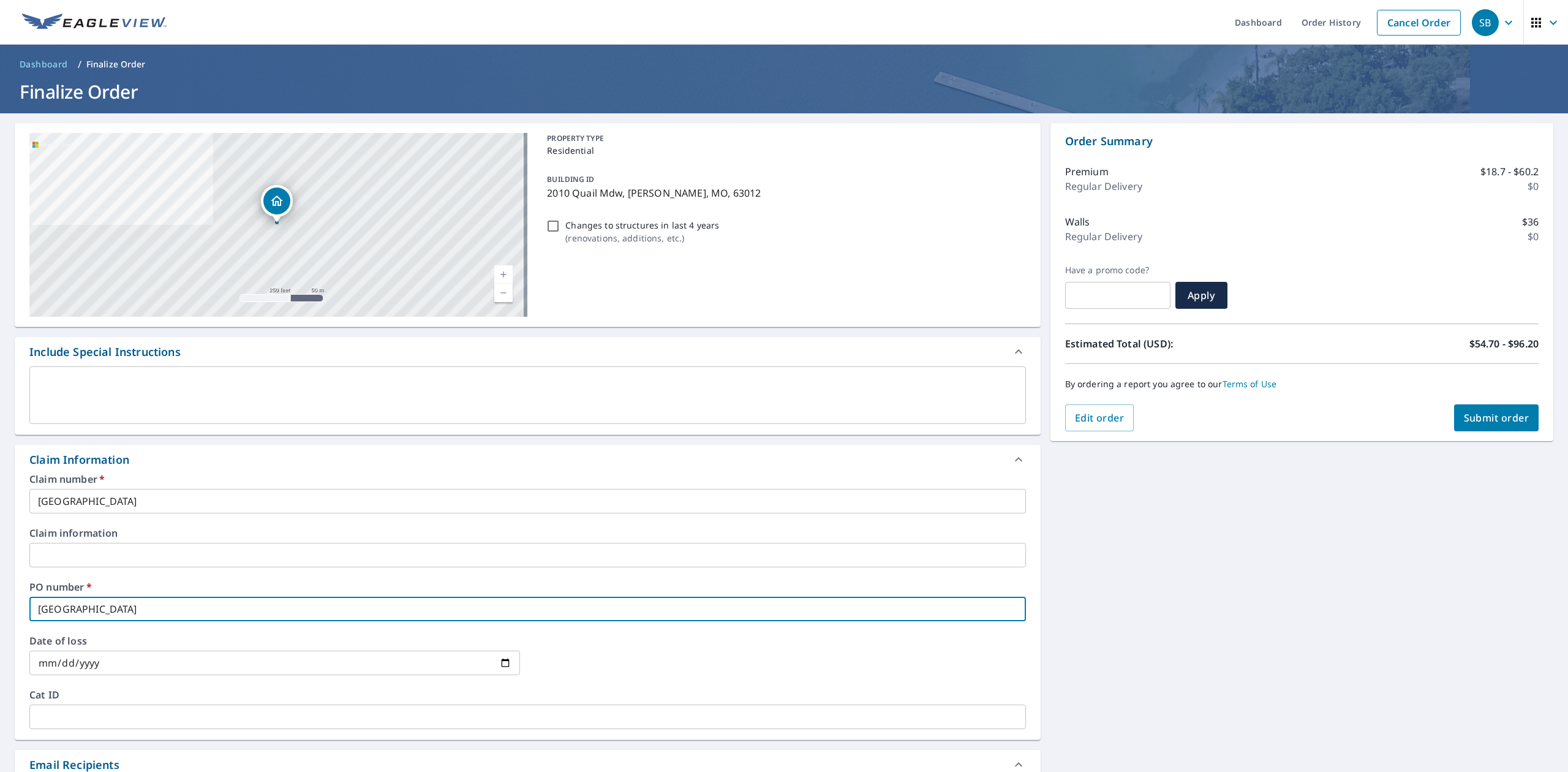
type input "[GEOGRAPHIC_DATA]"
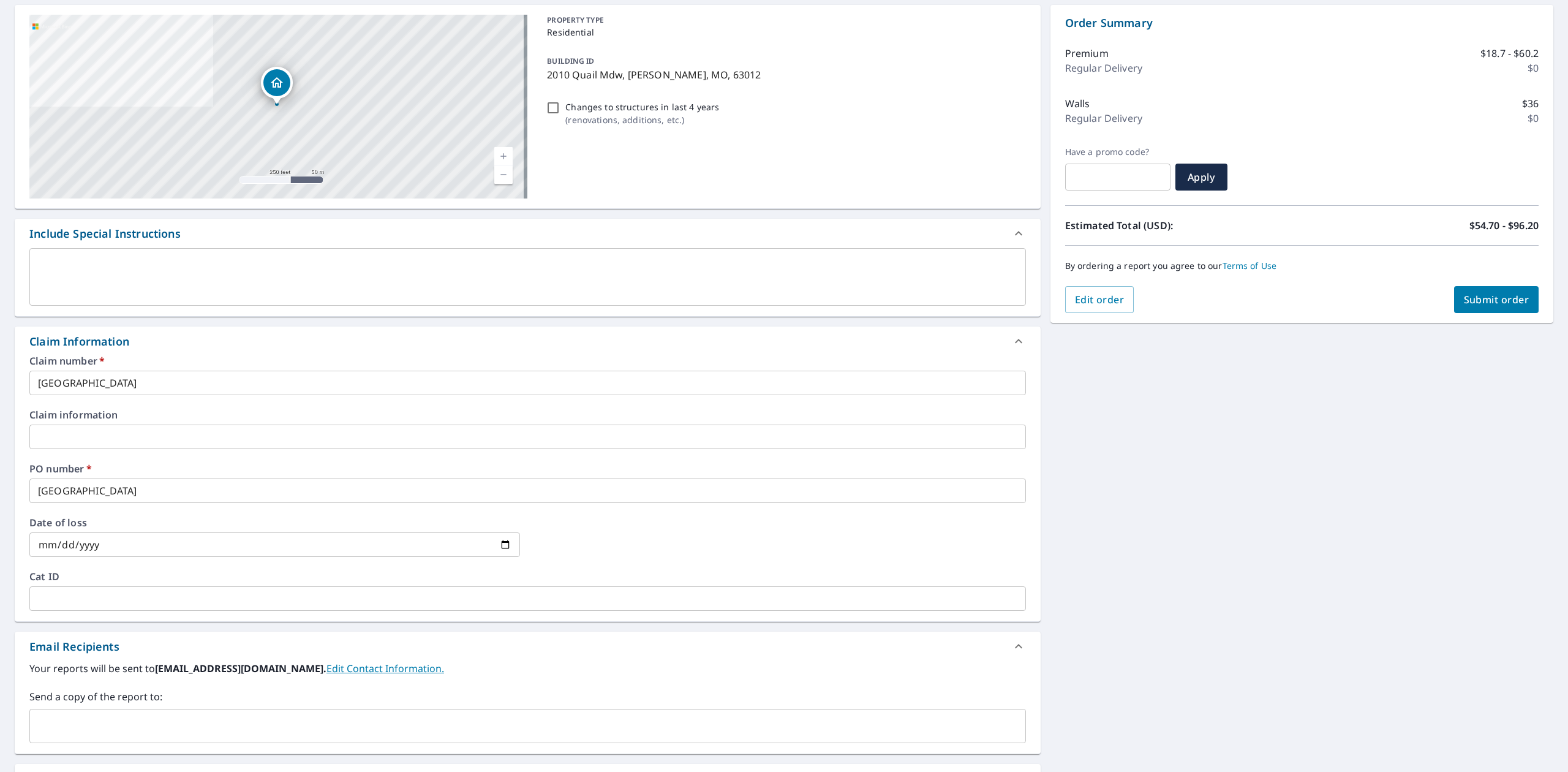
scroll to position [263, 0]
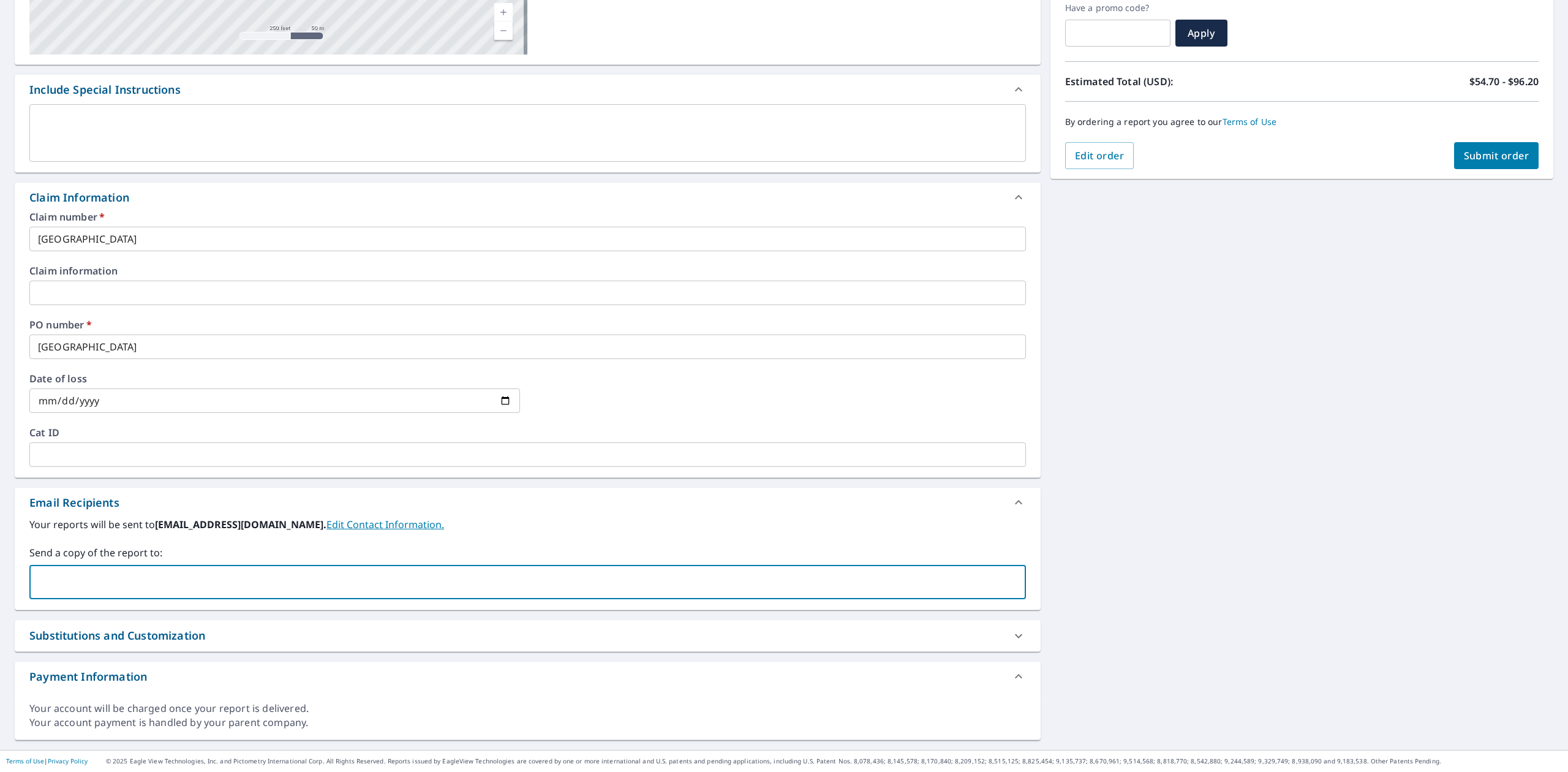
click at [130, 571] on input "text" at bounding box center [518, 581] width 967 height 23
type input "[PERSON_NAME][EMAIL_ADDRESS][DOMAIN_NAME]"
click at [1505, 145] on button "Submit order" at bounding box center [1496, 155] width 85 height 27
checkbox input "true"
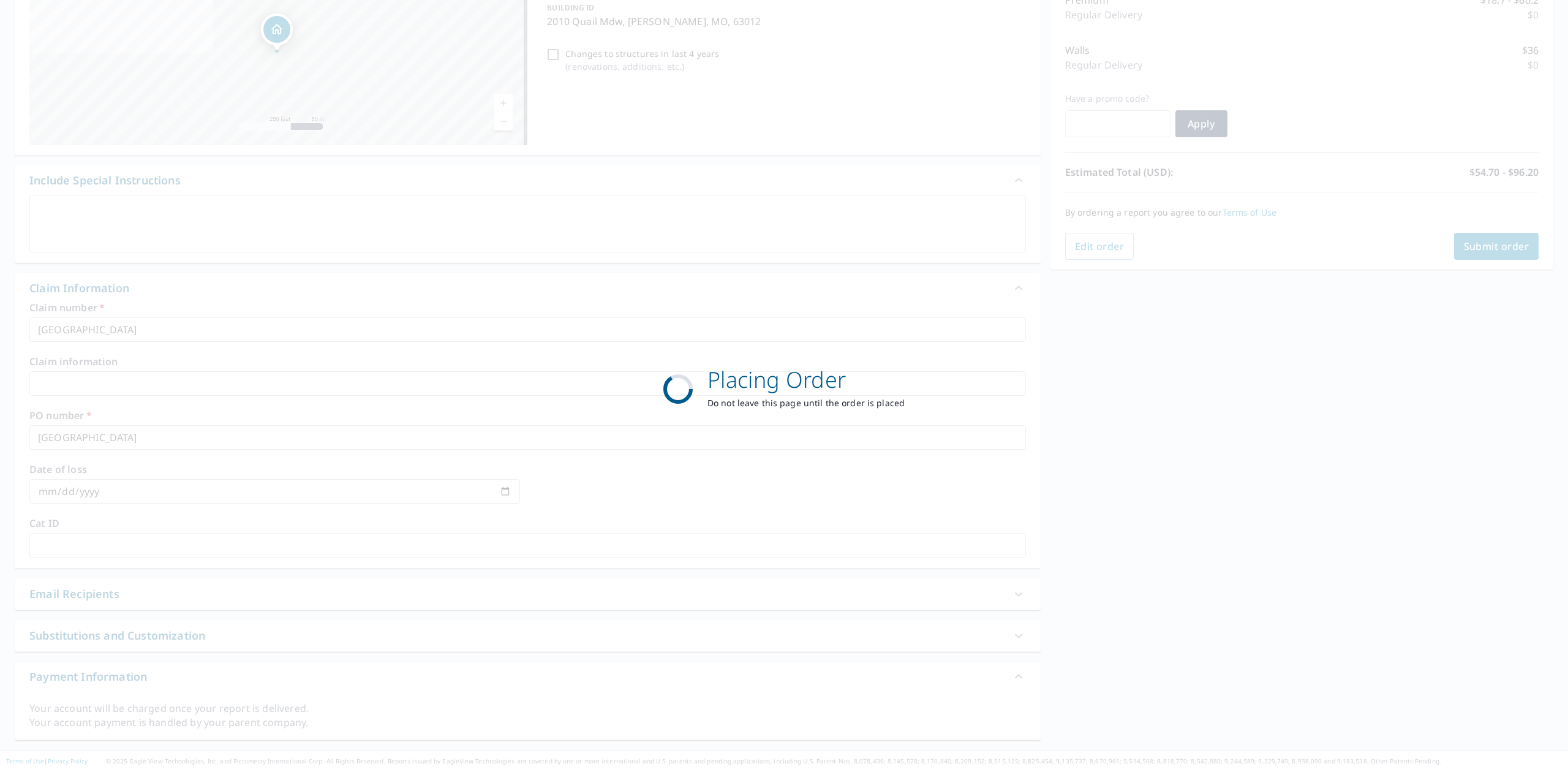
scroll to position [173, 0]
